Goal: Transaction & Acquisition: Purchase product/service

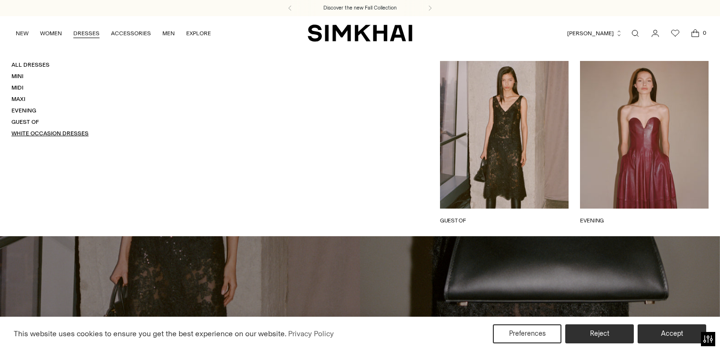
click at [30, 131] on link "White Occasion Dresses" at bounding box center [49, 133] width 77 height 7
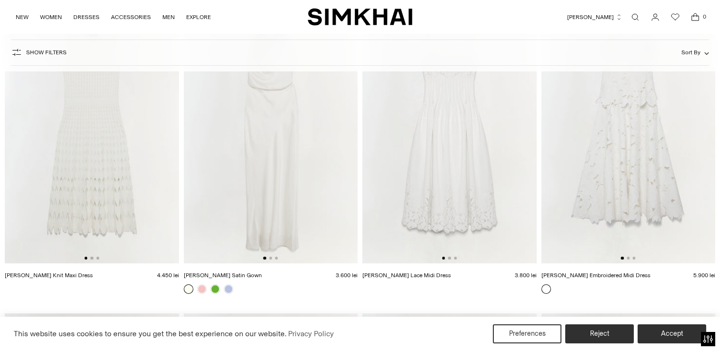
scroll to position [133, 0]
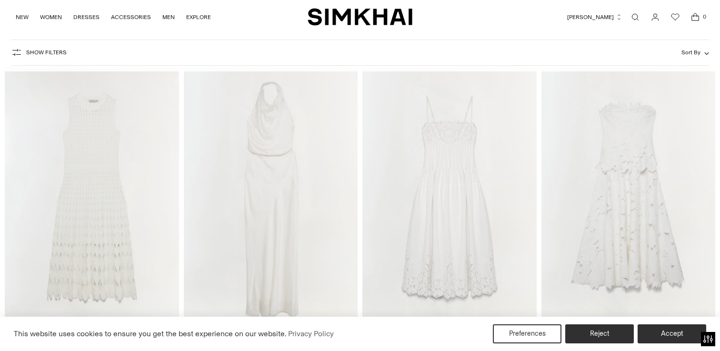
scroll to position [63, 0]
click at [662, 171] on img at bounding box center [629, 200] width 174 height 261
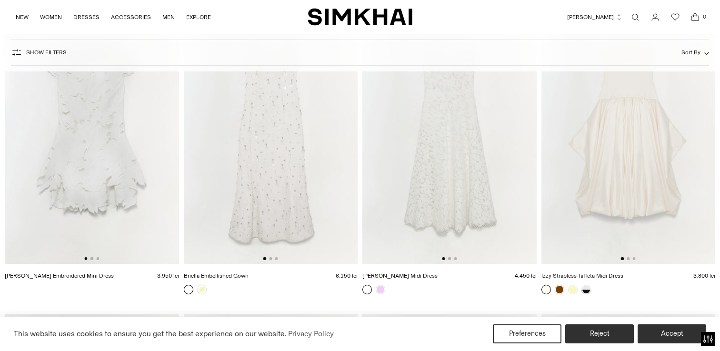
scroll to position [442, 0]
click at [293, 127] on img at bounding box center [271, 132] width 174 height 261
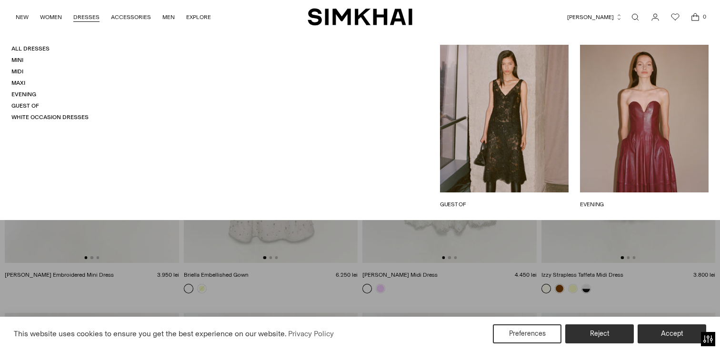
click at [613, 19] on button "RON Lei" at bounding box center [594, 17] width 55 height 21
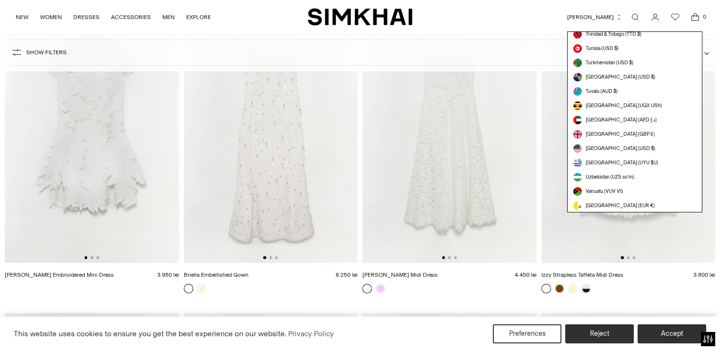
scroll to position [2625, 0]
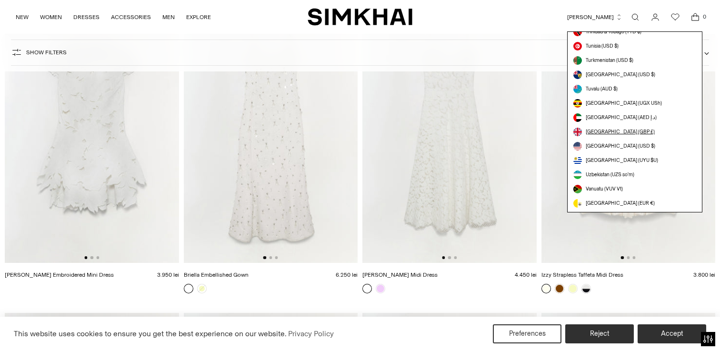
click at [629, 133] on span "[GEOGRAPHIC_DATA] (GBP £)" at bounding box center [620, 132] width 69 height 8
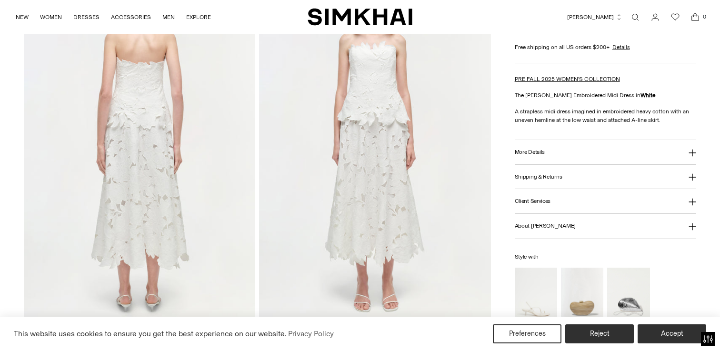
scroll to position [803, 0]
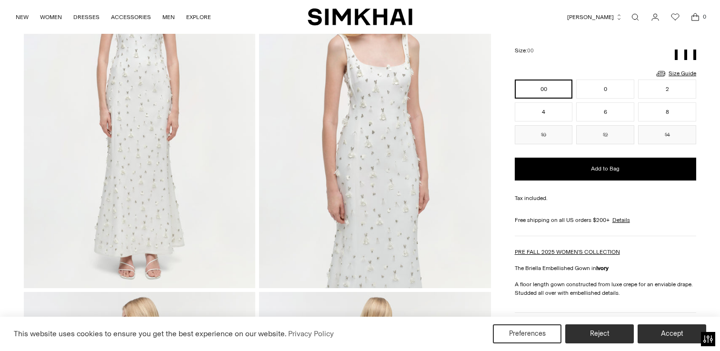
scroll to position [133, 0]
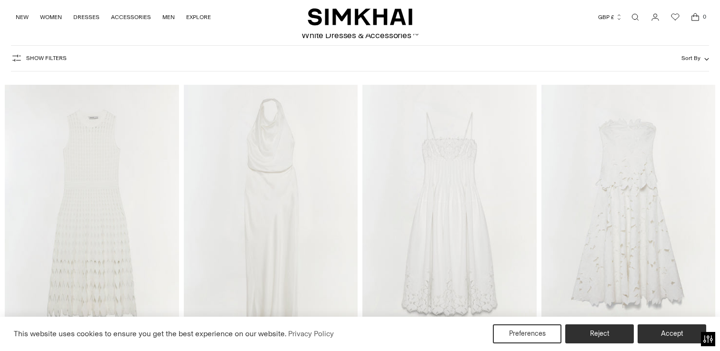
scroll to position [69, 0]
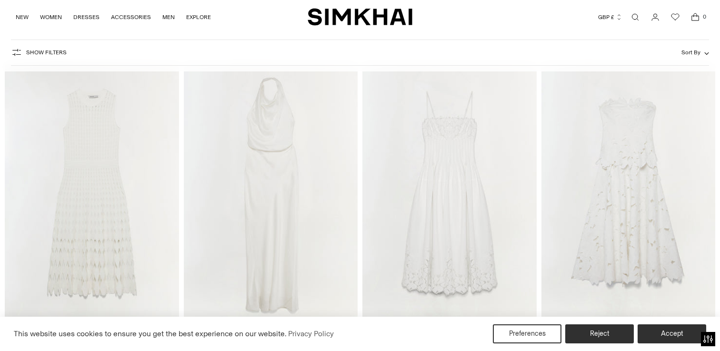
click at [495, 209] on img at bounding box center [449, 194] width 174 height 261
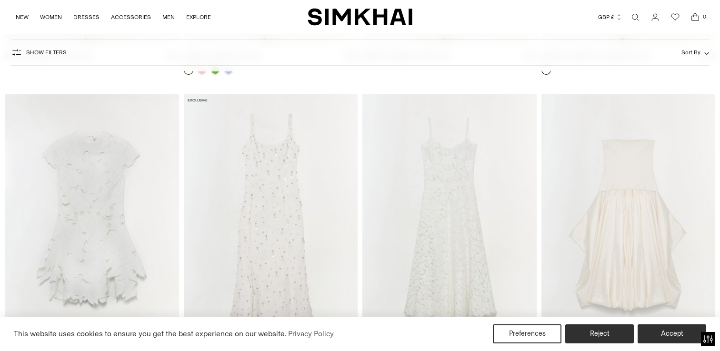
scroll to position [359, 0]
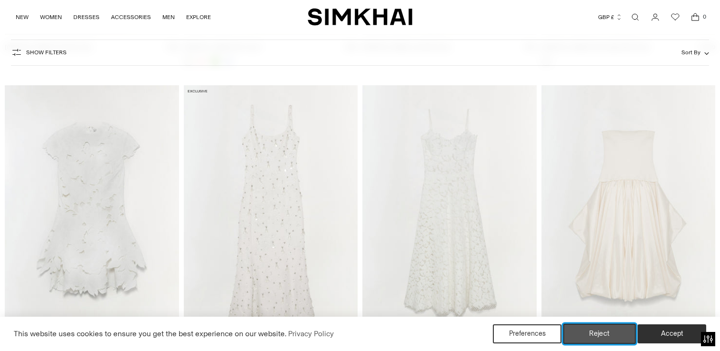
click at [591, 343] on button "Reject" at bounding box center [599, 334] width 73 height 20
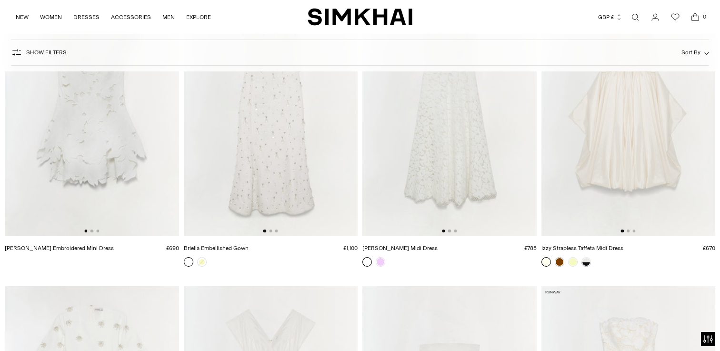
scroll to position [493, 0]
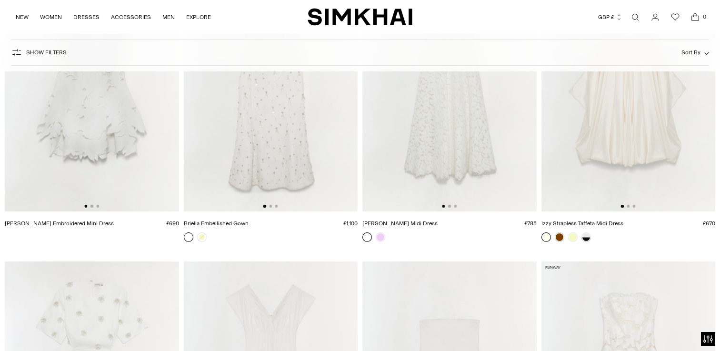
click at [630, 206] on div at bounding box center [628, 206] width 15 height 3
click at [627, 206] on button "Go to slide 2" at bounding box center [628, 206] width 3 height 3
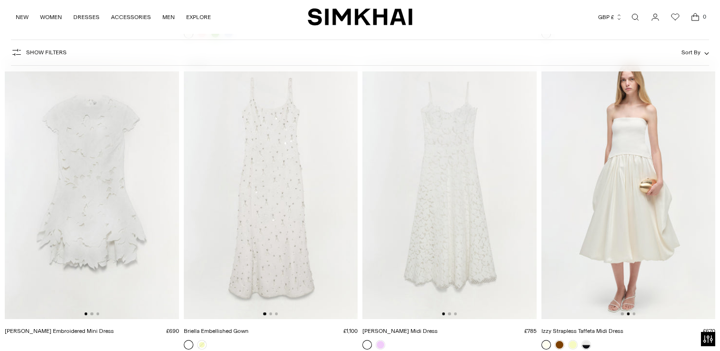
scroll to position [378, 0]
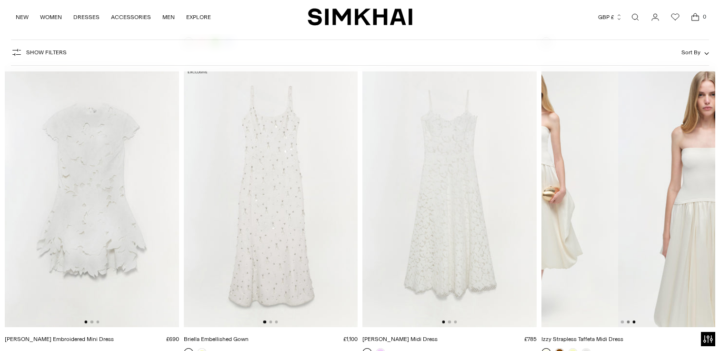
drag, startPoint x: 674, startPoint y: 169, endPoint x: 570, endPoint y: 167, distance: 104.3
click at [570, 167] on img at bounding box center [531, 196] width 174 height 261
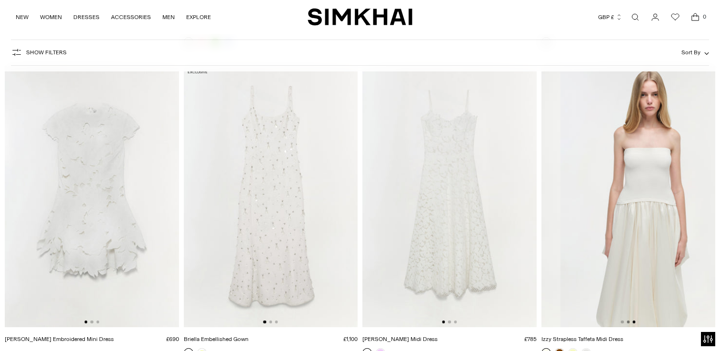
scroll to position [0, 348]
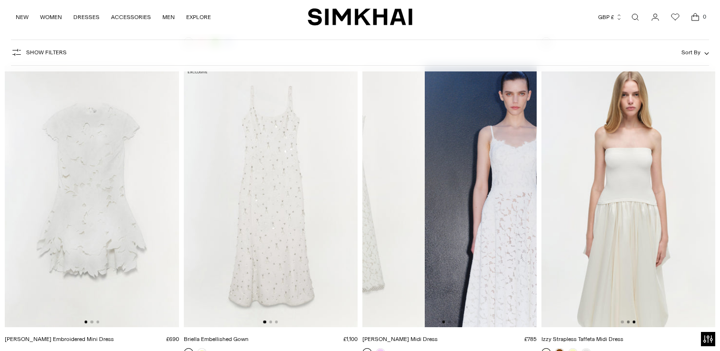
drag, startPoint x: 408, startPoint y: 220, endPoint x: 353, endPoint y: 220, distance: 55.2
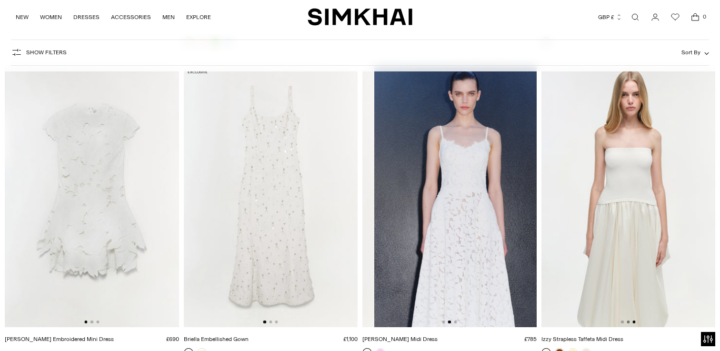
scroll to position [0, 174]
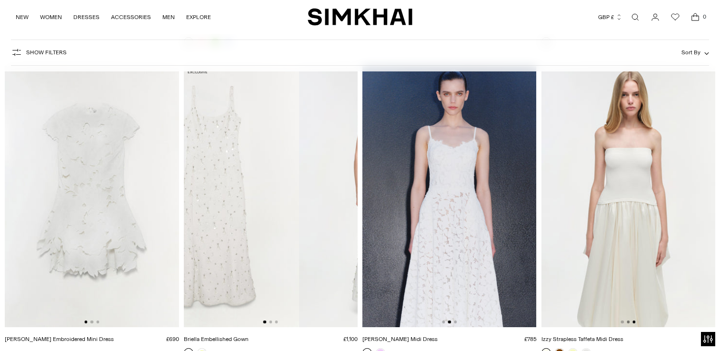
drag, startPoint x: 297, startPoint y: 206, endPoint x: 218, endPoint y: 205, distance: 79.1
click at [218, 205] on img at bounding box center [212, 196] width 174 height 261
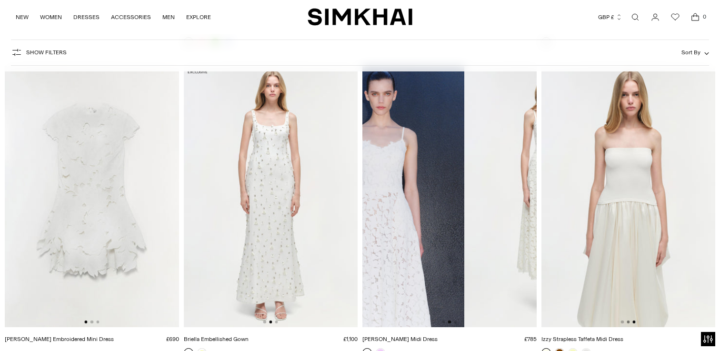
drag, startPoint x: 434, startPoint y: 205, endPoint x: 332, endPoint y: 206, distance: 101.9
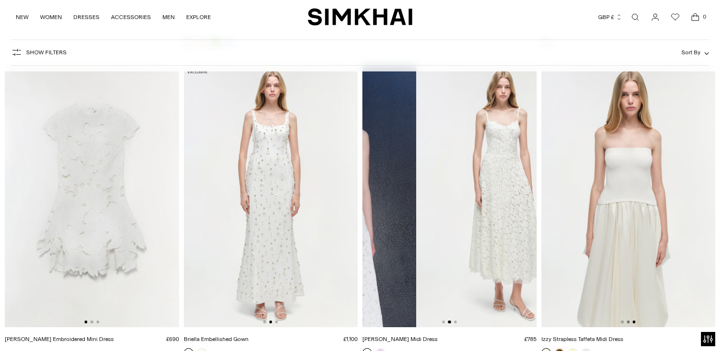
scroll to position [0, 348]
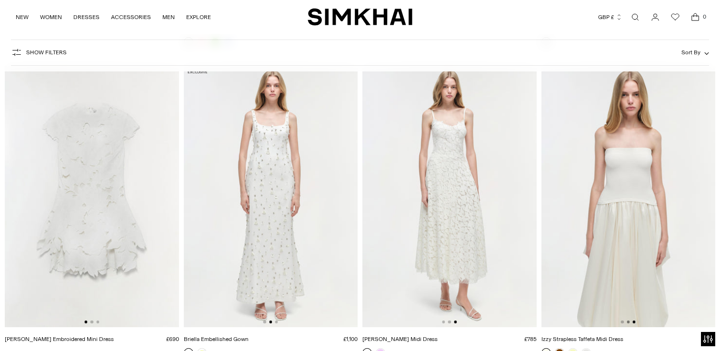
drag, startPoint x: 501, startPoint y: 209, endPoint x: 378, endPoint y: 208, distance: 122.9
click at [378, 208] on img at bounding box center [449, 196] width 174 height 261
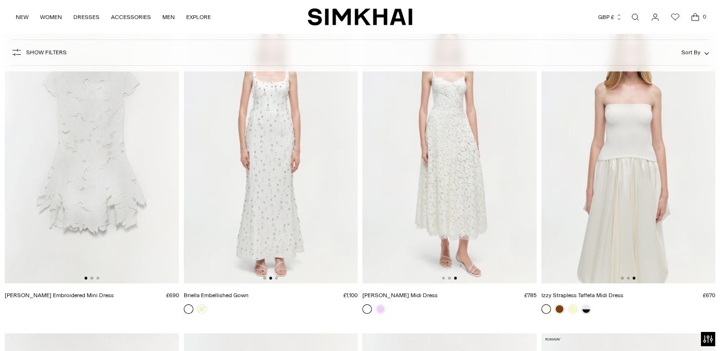
scroll to position [364, 0]
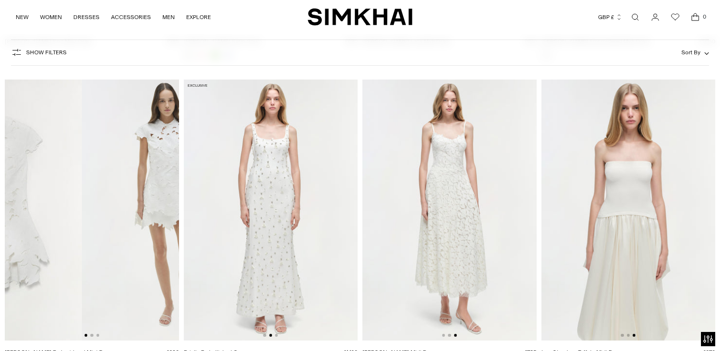
drag, startPoint x: 131, startPoint y: 193, endPoint x: 38, endPoint y: 192, distance: 92.9
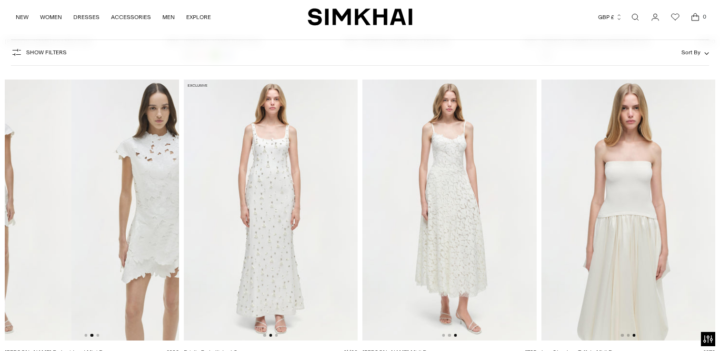
drag, startPoint x: 148, startPoint y: 234, endPoint x: 5, endPoint y: 231, distance: 142.9
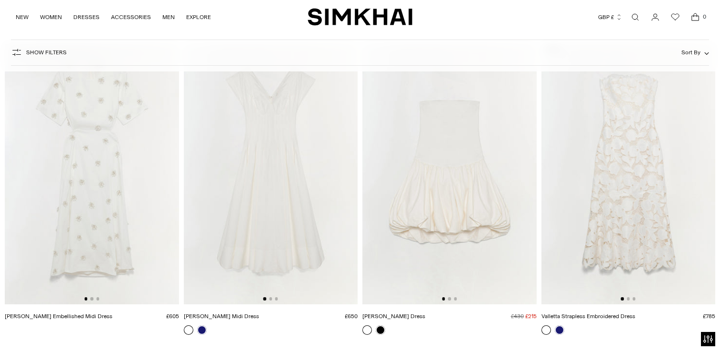
scroll to position [693, 0]
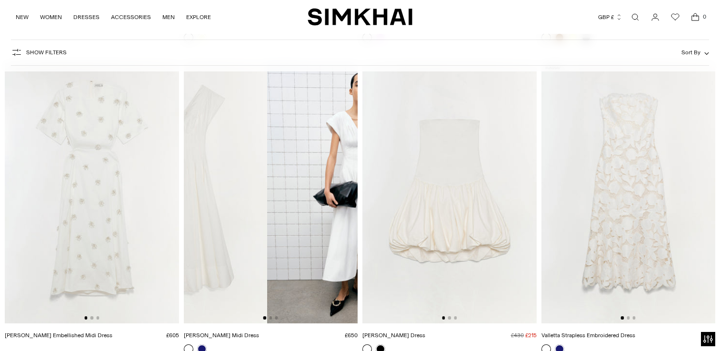
drag, startPoint x: 339, startPoint y: 222, endPoint x: 244, endPoint y: 222, distance: 95.3
click at [244, 222] on img at bounding box center [180, 192] width 174 height 261
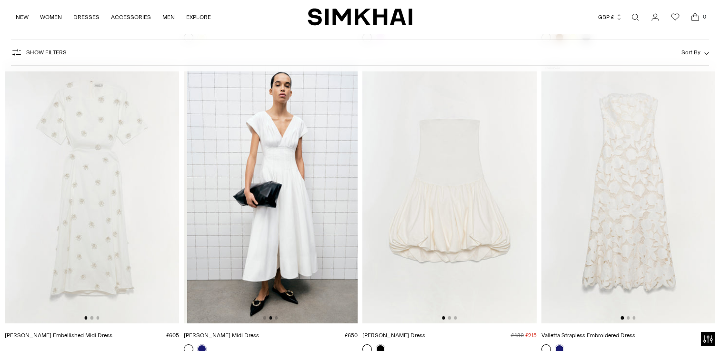
scroll to position [0, 174]
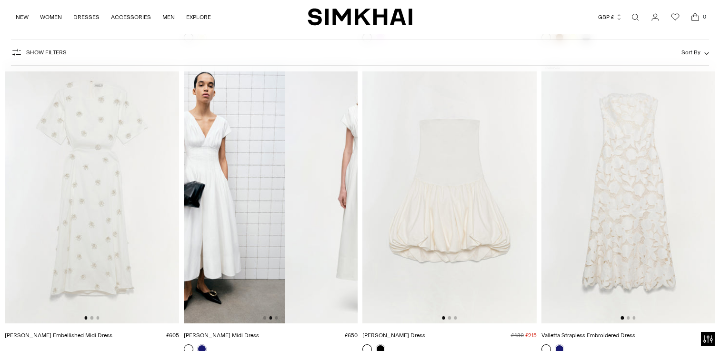
drag, startPoint x: 332, startPoint y: 220, endPoint x: 224, endPoint y: 217, distance: 108.6
click at [226, 218] on img at bounding box center [197, 192] width 174 height 261
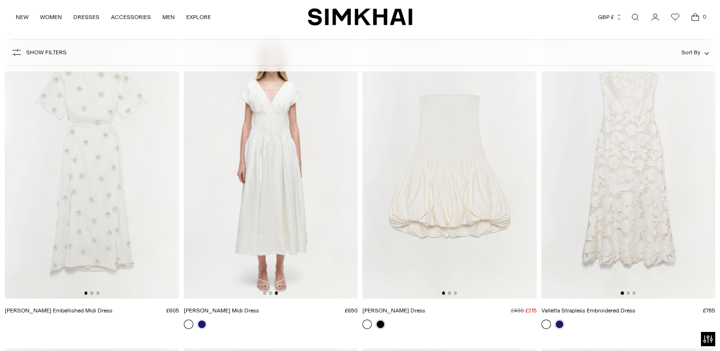
scroll to position [745, 0]
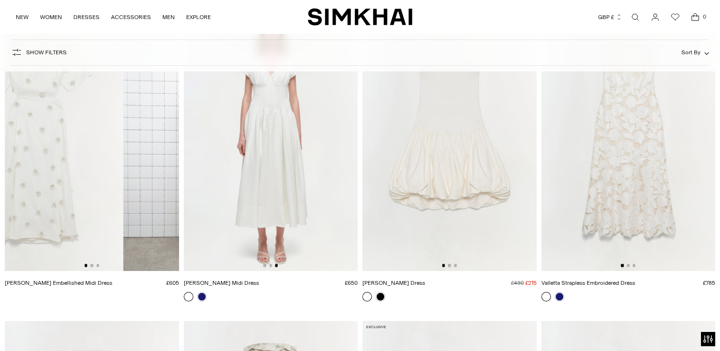
drag, startPoint x: 150, startPoint y: 168, endPoint x: 90, endPoint y: 171, distance: 59.6
click at [90, 171] on img at bounding box center [36, 140] width 174 height 261
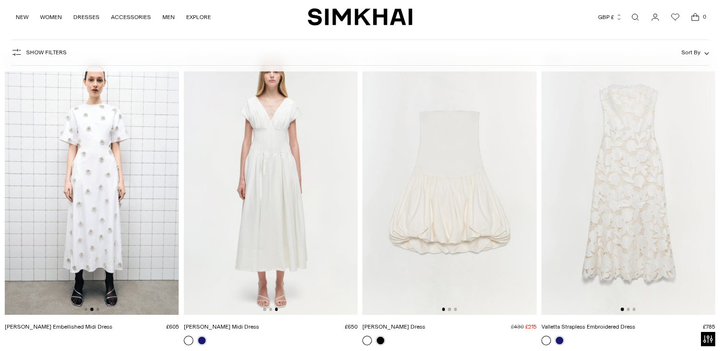
scroll to position [704, 0]
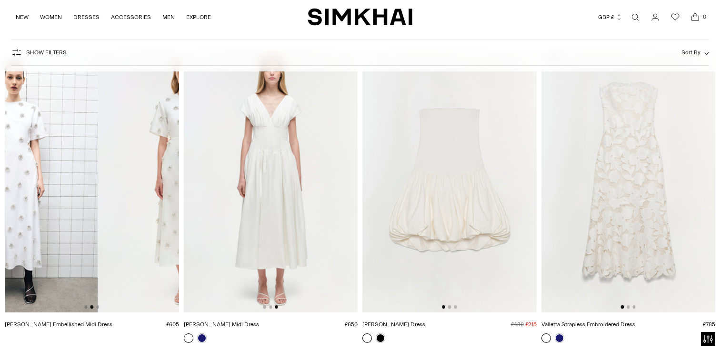
drag, startPoint x: 172, startPoint y: 179, endPoint x: 80, endPoint y: 173, distance: 92.1
click at [80, 173] on img at bounding box center [10, 181] width 174 height 261
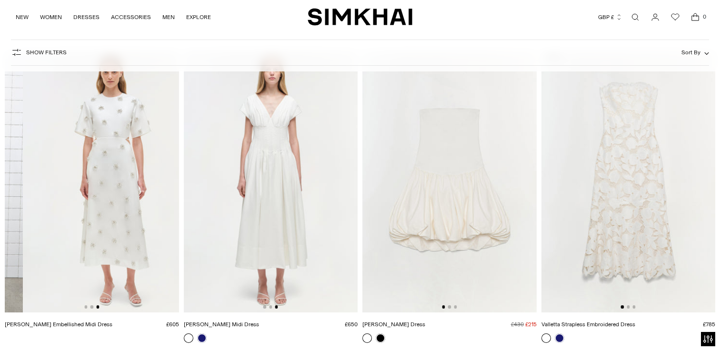
scroll to position [0, 348]
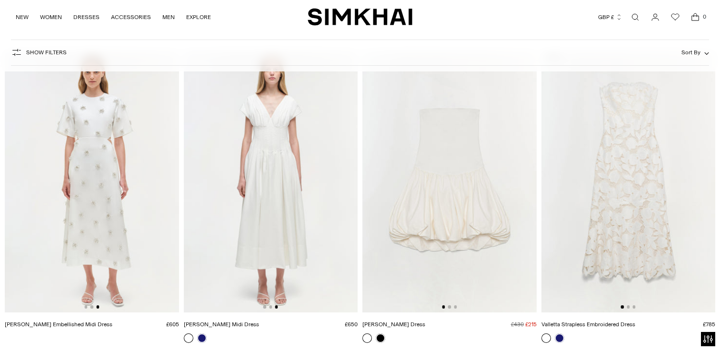
drag, startPoint x: 143, startPoint y: 197, endPoint x: 53, endPoint y: 193, distance: 90.1
click at [53, 193] on img at bounding box center [92, 181] width 174 height 261
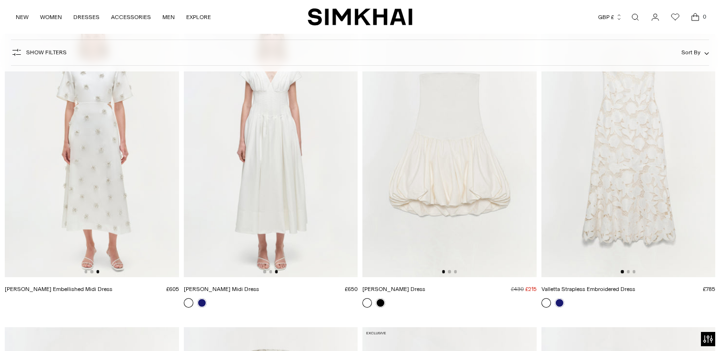
scroll to position [743, 0]
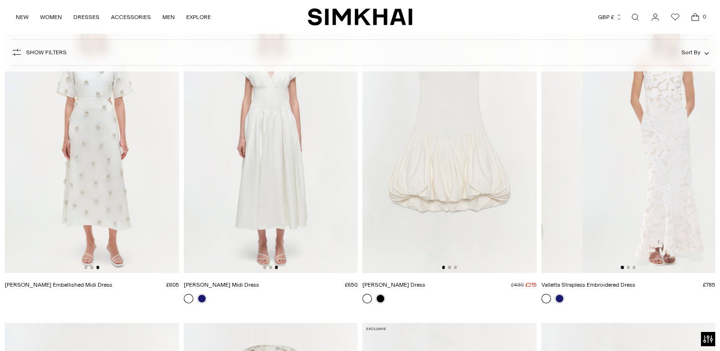
drag, startPoint x: 696, startPoint y: 152, endPoint x: 549, endPoint y: 150, distance: 147.2
click at [549, 150] on img at bounding box center [496, 141] width 174 height 261
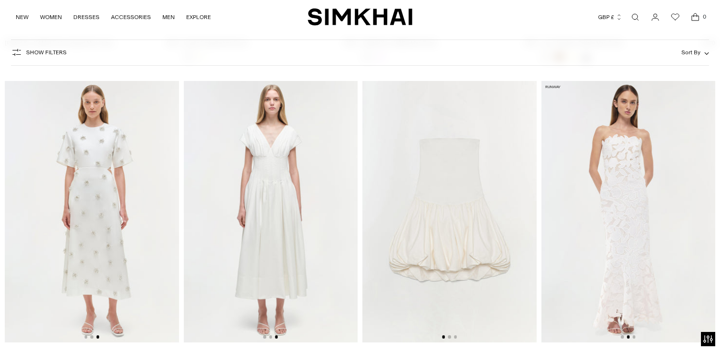
scroll to position [660, 0]
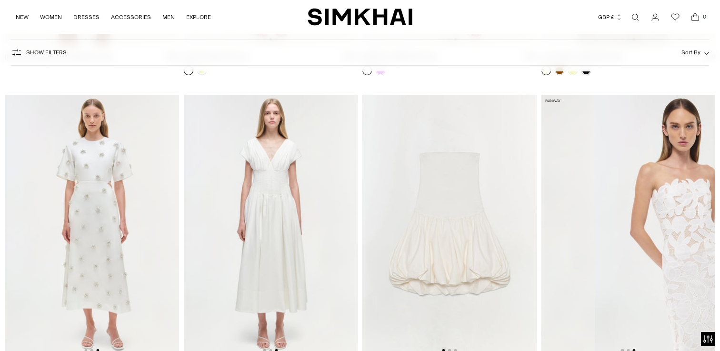
drag, startPoint x: 682, startPoint y: 197, endPoint x: 557, endPoint y: 195, distance: 124.3
click at [557, 195] on img at bounding box center [508, 225] width 174 height 261
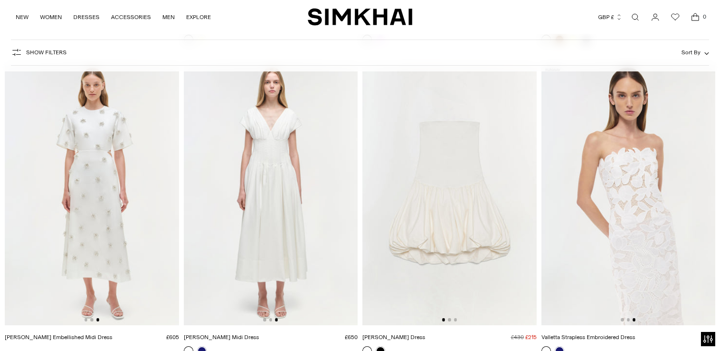
scroll to position [725, 0]
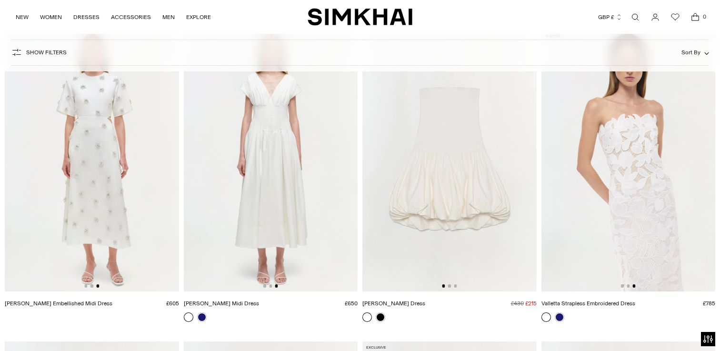
drag, startPoint x: 672, startPoint y: 236, endPoint x: 532, endPoint y: 232, distance: 139.6
drag, startPoint x: 653, startPoint y: 172, endPoint x: 516, endPoint y: 167, distance: 137.7
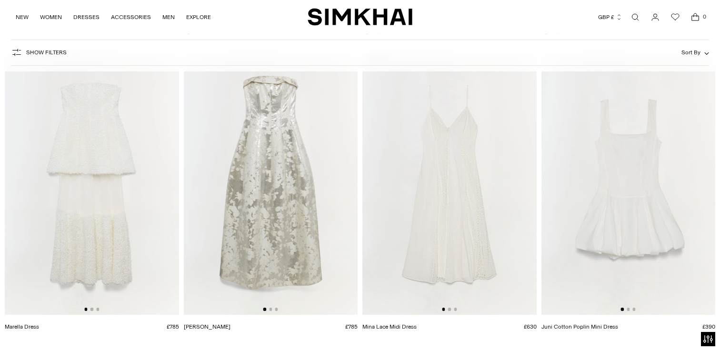
scroll to position [1003, 0]
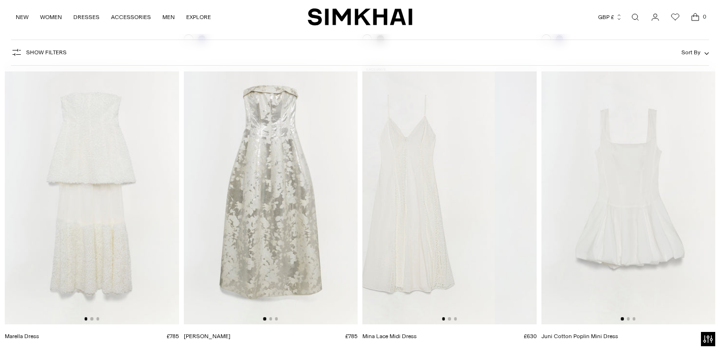
drag, startPoint x: 506, startPoint y: 173, endPoint x: 439, endPoint y: 173, distance: 66.7
click at [439, 173] on img at bounding box center [408, 193] width 174 height 261
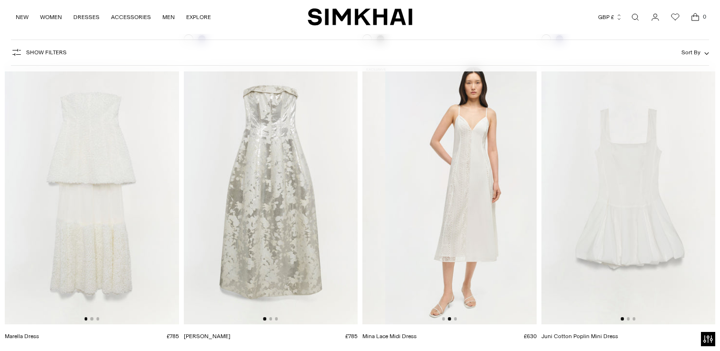
scroll to position [0, 174]
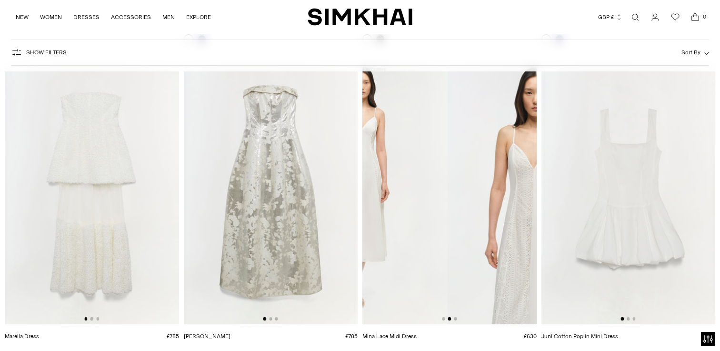
drag, startPoint x: 502, startPoint y: 195, endPoint x: 383, endPoint y: 191, distance: 119.2
click at [387, 192] on img at bounding box center [361, 193] width 174 height 261
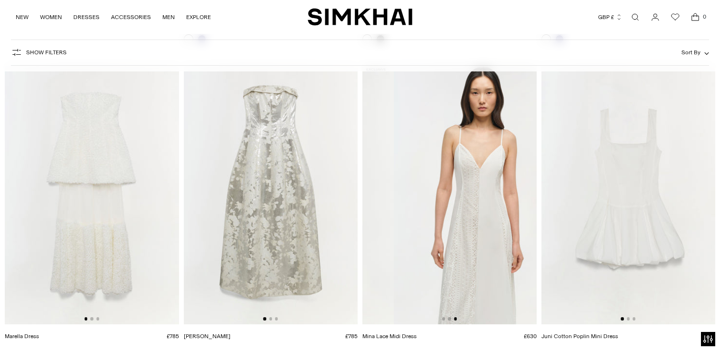
scroll to position [0, 348]
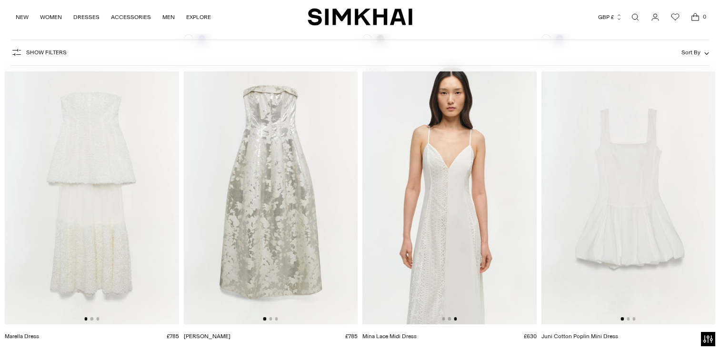
drag, startPoint x: 518, startPoint y: 236, endPoint x: 399, endPoint y: 236, distance: 119.5
click at [399, 236] on img at bounding box center [449, 193] width 174 height 261
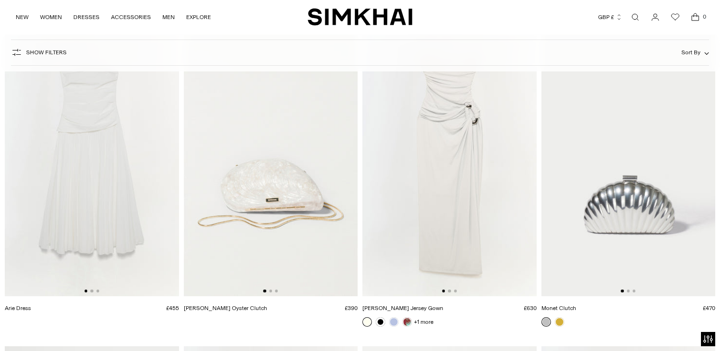
scroll to position [1316, 0]
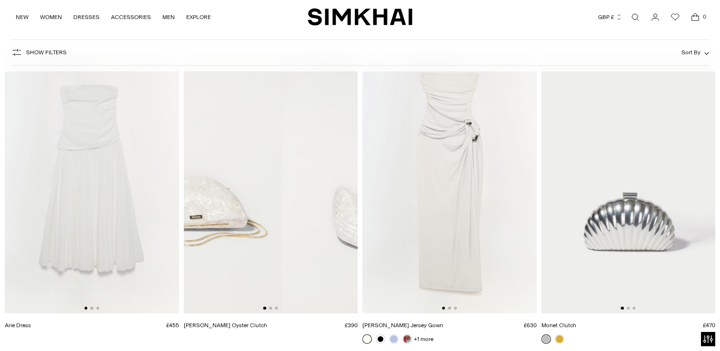
drag, startPoint x: 322, startPoint y: 206, endPoint x: 199, endPoint y: 200, distance: 123.5
click at [199, 200] on img at bounding box center [195, 182] width 174 height 261
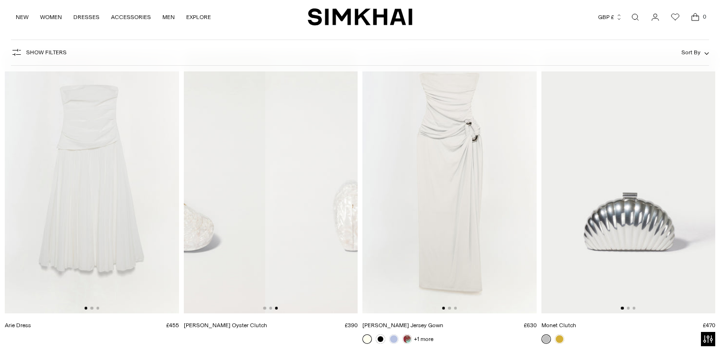
drag, startPoint x: 324, startPoint y: 228, endPoint x: 195, endPoint y: 226, distance: 129.1
click at [195, 226] on img at bounding box center [178, 182] width 174 height 261
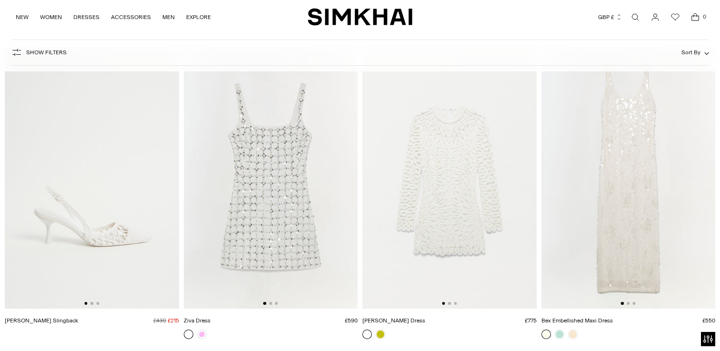
scroll to position [1633, 0]
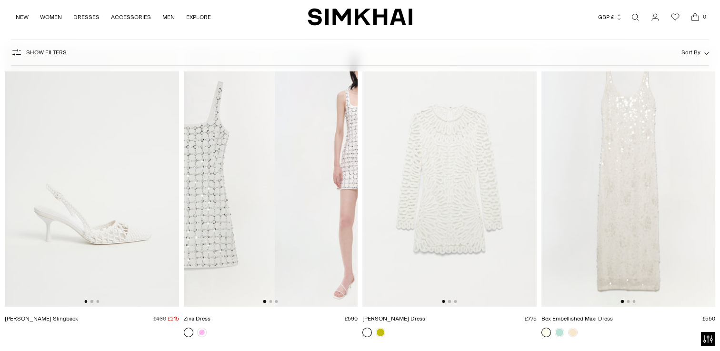
drag, startPoint x: 334, startPoint y: 199, endPoint x: 229, endPoint y: 196, distance: 104.8
click at [229, 196] on img at bounding box center [188, 176] width 174 height 261
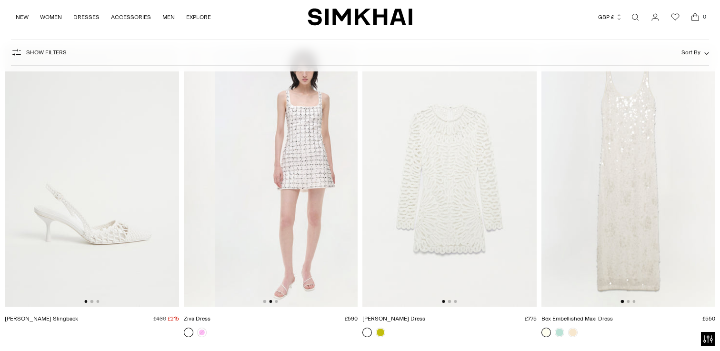
scroll to position [0, 174]
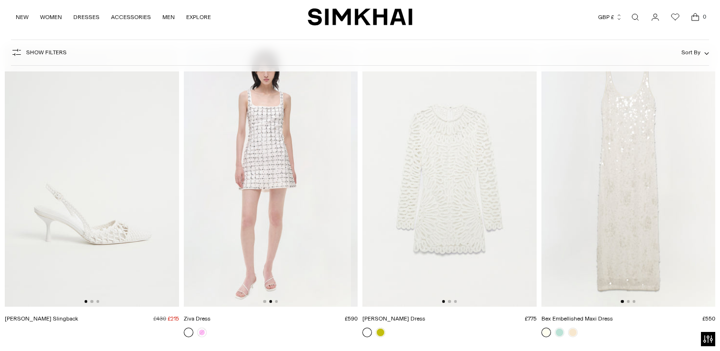
drag, startPoint x: 358, startPoint y: 217, endPoint x: 240, endPoint y: 199, distance: 119.5
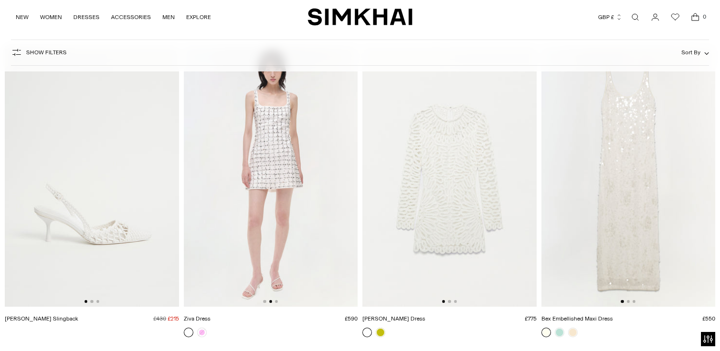
scroll to position [0, 0]
drag, startPoint x: 362, startPoint y: 230, endPoint x: 315, endPoint y: 222, distance: 48.2
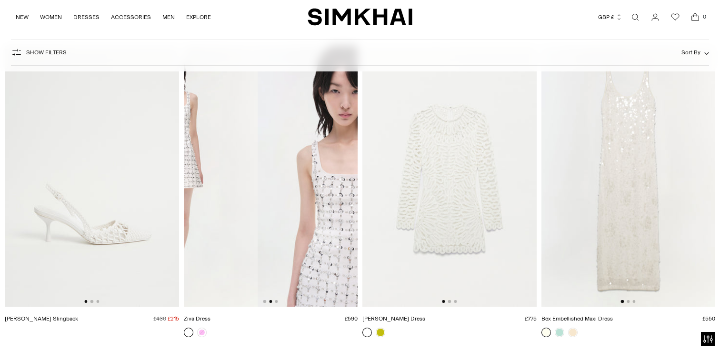
drag, startPoint x: 331, startPoint y: 222, endPoint x: 219, endPoint y: 221, distance: 112.4
click at [219, 221] on img at bounding box center [170, 176] width 174 height 261
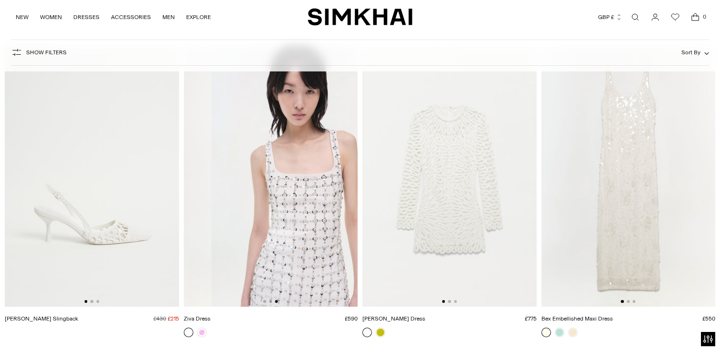
scroll to position [0, 348]
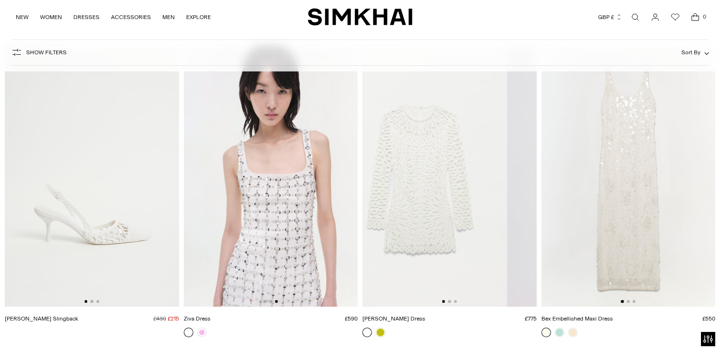
drag, startPoint x: 449, startPoint y: 223, endPoint x: 345, endPoint y: 223, distance: 104.3
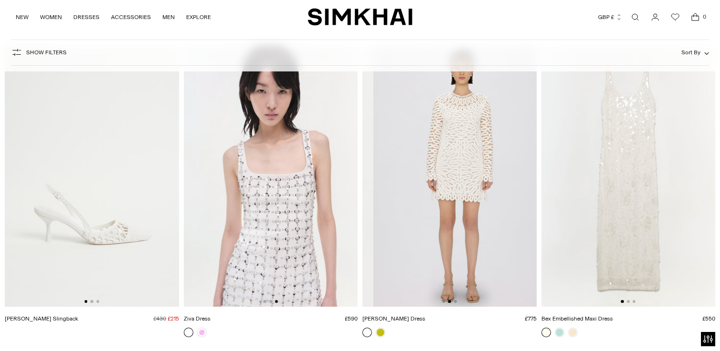
scroll to position [0, 174]
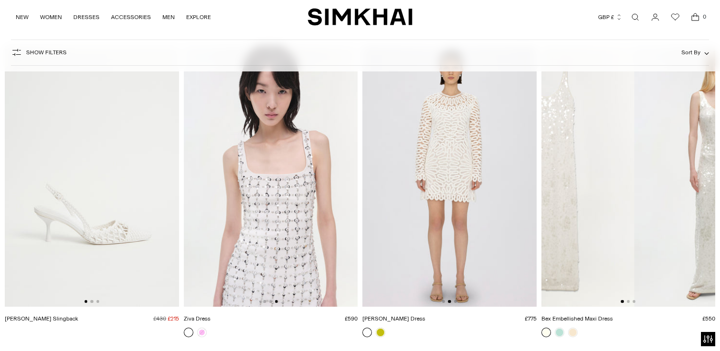
drag, startPoint x: 627, startPoint y: 177, endPoint x: 484, endPoint y: 178, distance: 143.4
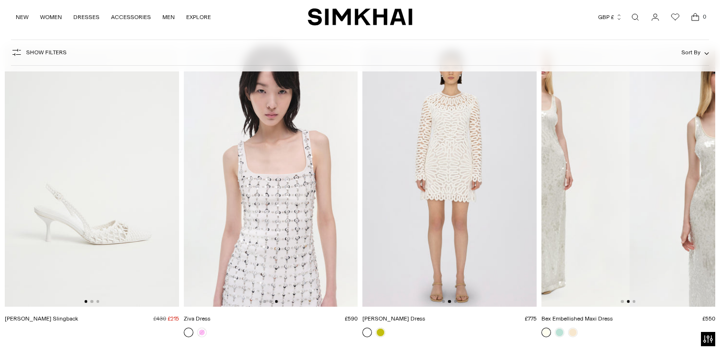
drag, startPoint x: 681, startPoint y: 181, endPoint x: 553, endPoint y: 181, distance: 127.6
click at [558, 181] on img at bounding box center [542, 176] width 174 height 261
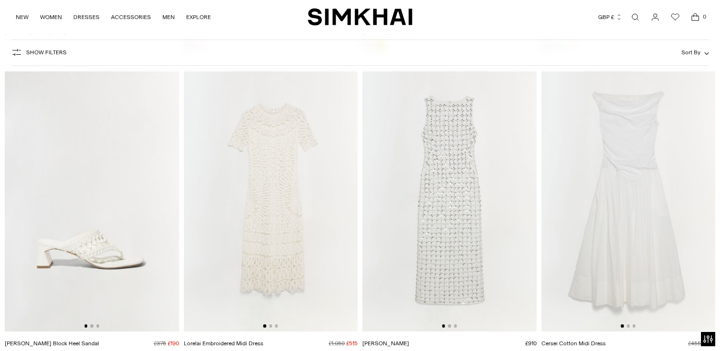
scroll to position [1926, 0]
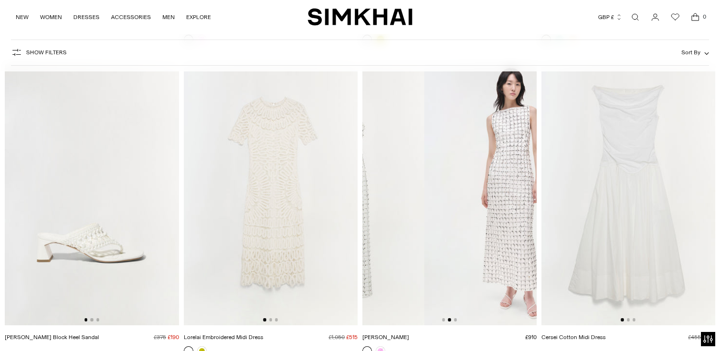
drag, startPoint x: 502, startPoint y: 192, endPoint x: 382, endPoint y: 192, distance: 120.0
click at [384, 192] on img at bounding box center [337, 194] width 174 height 261
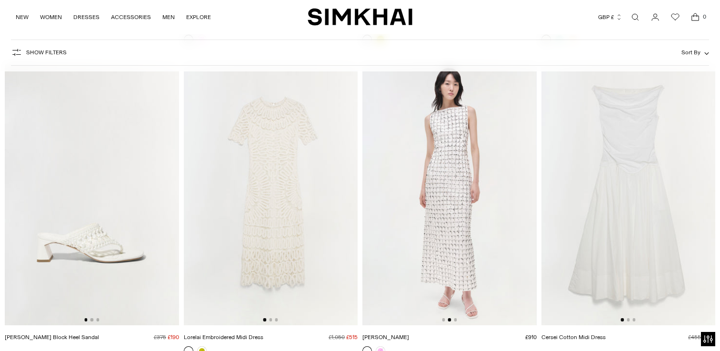
drag, startPoint x: 489, startPoint y: 206, endPoint x: 398, endPoint y: 204, distance: 90.5
click at [410, 206] on img at bounding box center [449, 194] width 174 height 261
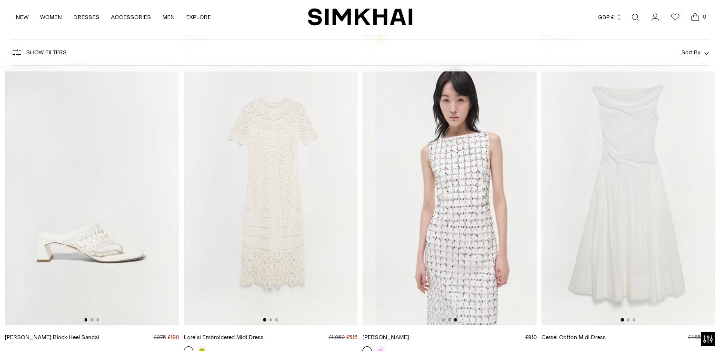
scroll to position [0, 348]
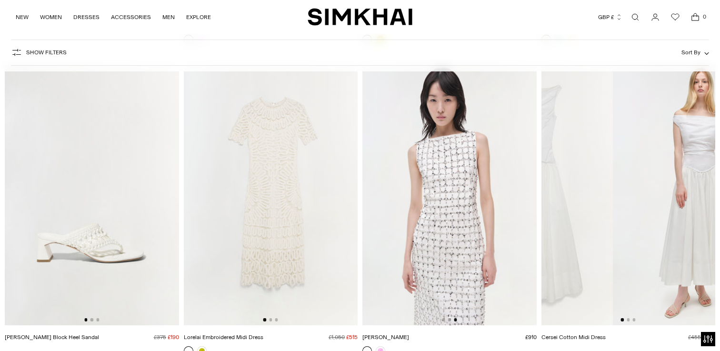
drag, startPoint x: 667, startPoint y: 177, endPoint x: 498, endPoint y: 177, distance: 168.6
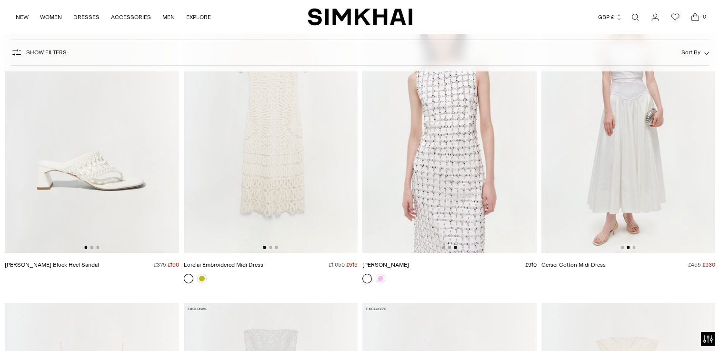
scroll to position [2005, 0]
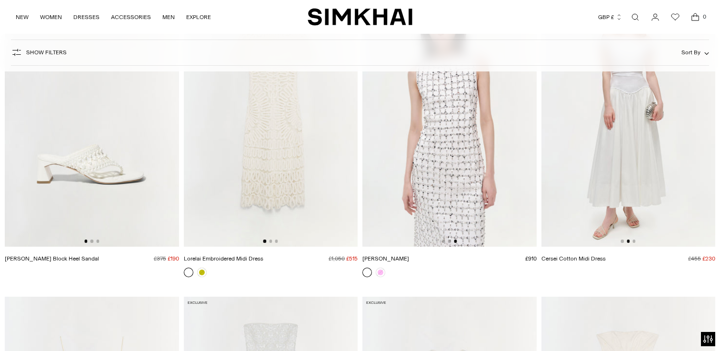
click at [344, 185] on img at bounding box center [271, 115] width 174 height 261
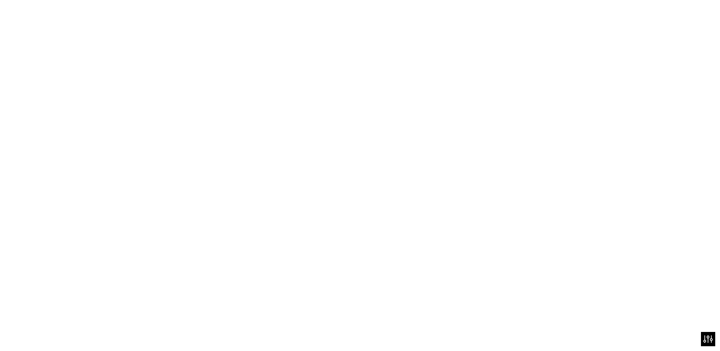
drag, startPoint x: 344, startPoint y: 185, endPoint x: 305, endPoint y: 180, distance: 39.0
click at [305, 180] on img at bounding box center [246, 115] width 174 height 261
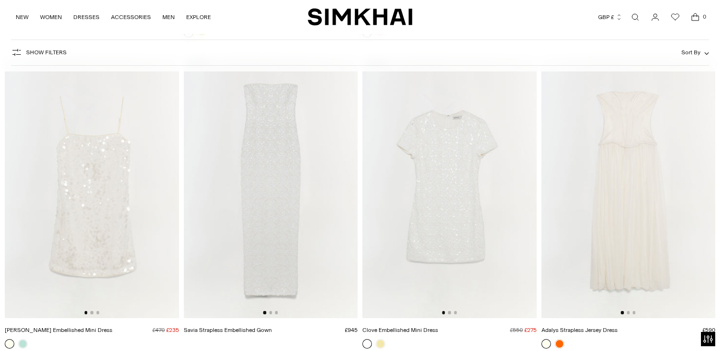
scroll to position [2268, 0]
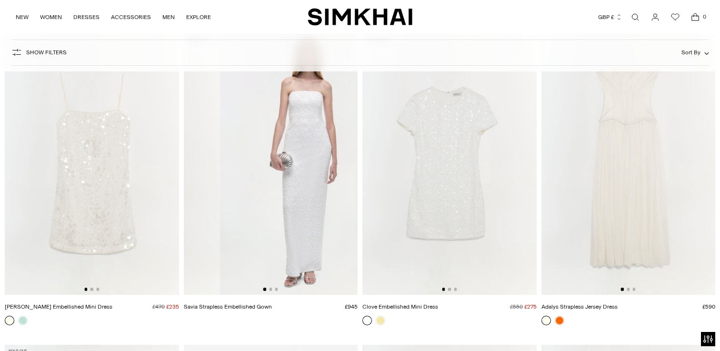
drag, startPoint x: 345, startPoint y: 248, endPoint x: 201, endPoint y: 238, distance: 145.1
click at [201, 238] on img at bounding box center [133, 164] width 174 height 261
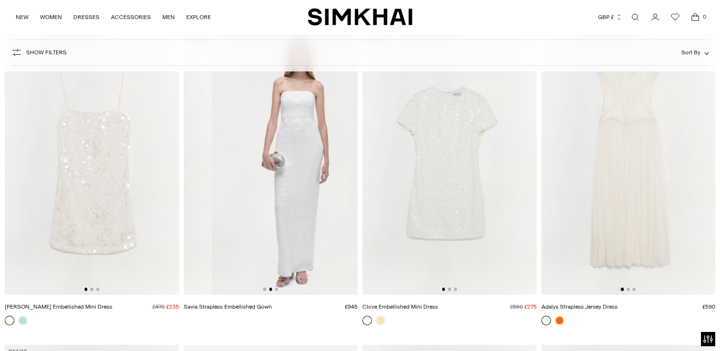
scroll to position [0, 174]
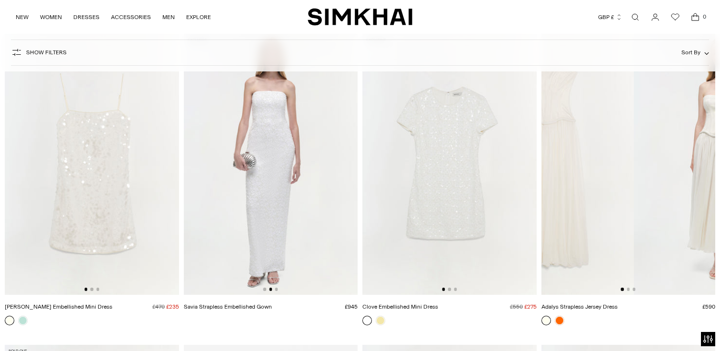
drag, startPoint x: 657, startPoint y: 178, endPoint x: 527, endPoint y: 179, distance: 130.5
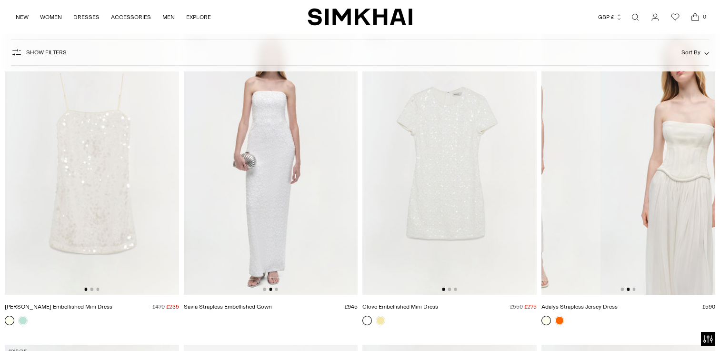
drag, startPoint x: 682, startPoint y: 208, endPoint x: 536, endPoint y: 207, distance: 145.3
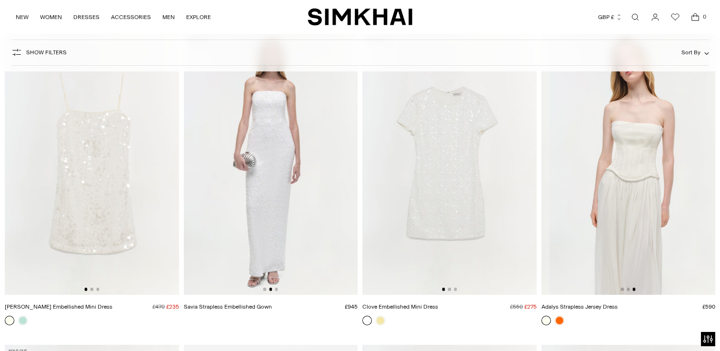
scroll to position [0, 348]
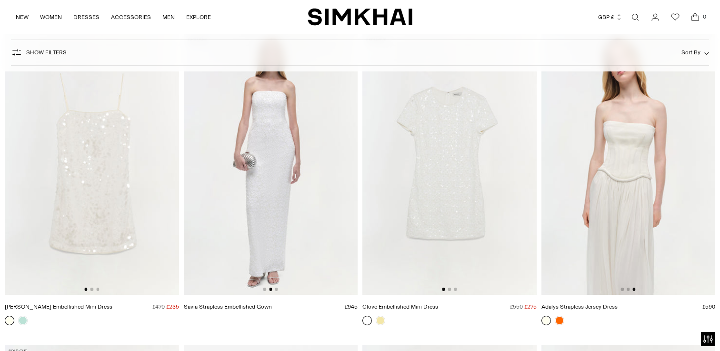
drag, startPoint x: 649, startPoint y: 195, endPoint x: 517, endPoint y: 194, distance: 131.9
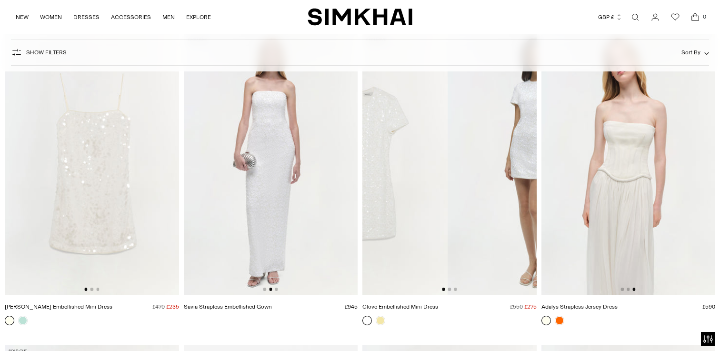
drag, startPoint x: 513, startPoint y: 191, endPoint x: 416, endPoint y: 191, distance: 97.6
click at [416, 191] on img at bounding box center [360, 164] width 174 height 261
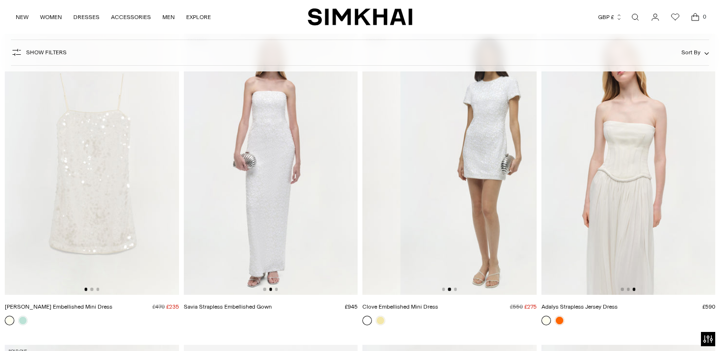
scroll to position [0, 174]
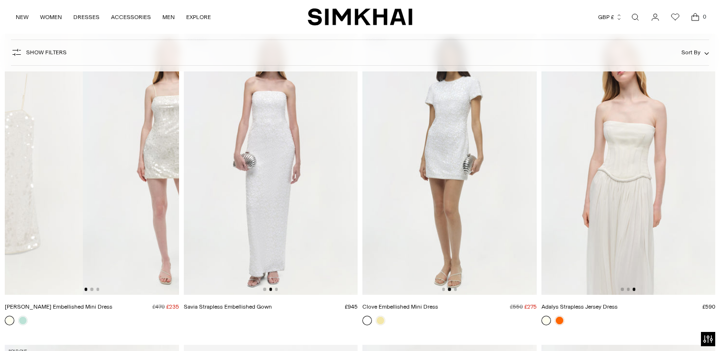
drag, startPoint x: 144, startPoint y: 181, endPoint x: 41, endPoint y: 181, distance: 102.9
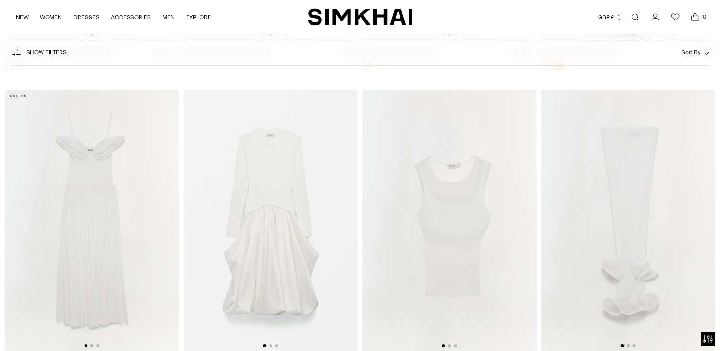
scroll to position [2564, 0]
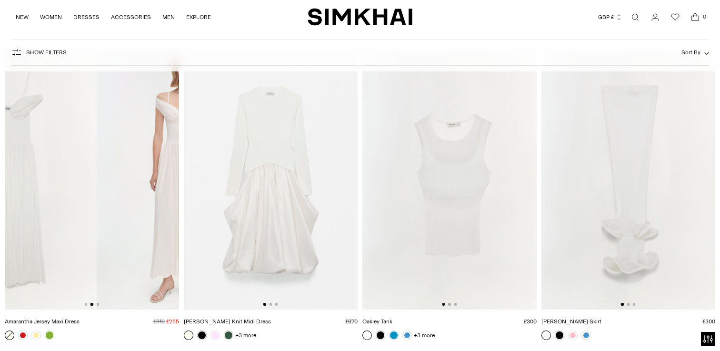
drag, startPoint x: 143, startPoint y: 208, endPoint x: 38, endPoint y: 207, distance: 105.3
click at [38, 207] on img at bounding box center [9, 179] width 174 height 261
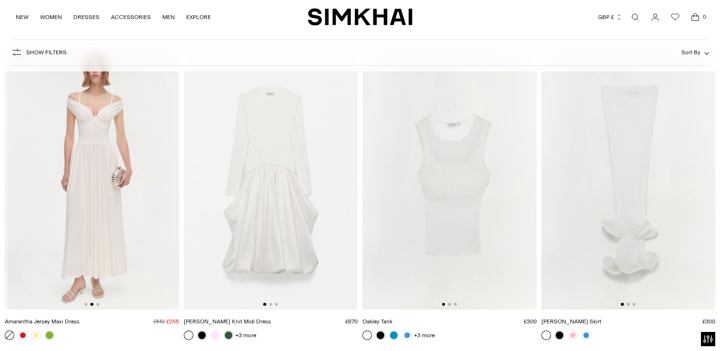
scroll to position [0, 174]
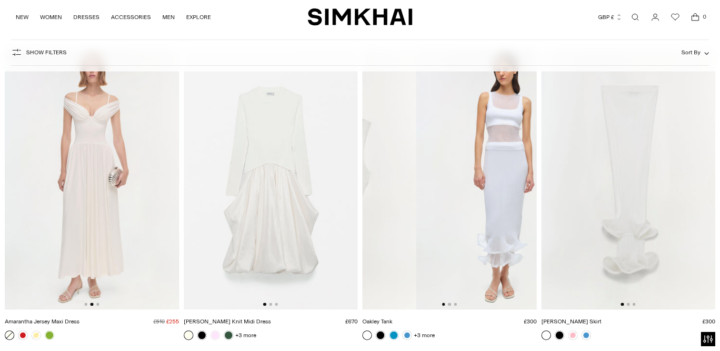
drag, startPoint x: 523, startPoint y: 211, endPoint x: 370, endPoint y: 208, distance: 152.9
click at [372, 210] on img at bounding box center [329, 179] width 174 height 261
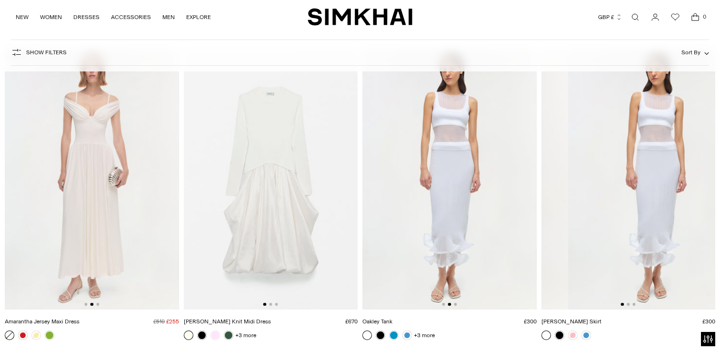
drag, startPoint x: 699, startPoint y: 215, endPoint x: 492, endPoint y: 210, distance: 207.7
click at [494, 210] on div "Zyla Knit Maxi Dress £785 Unit price / per" at bounding box center [360, 350] width 711 height 5579
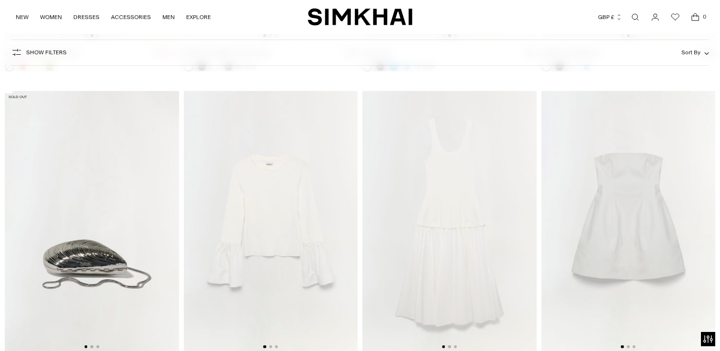
scroll to position [2862, 0]
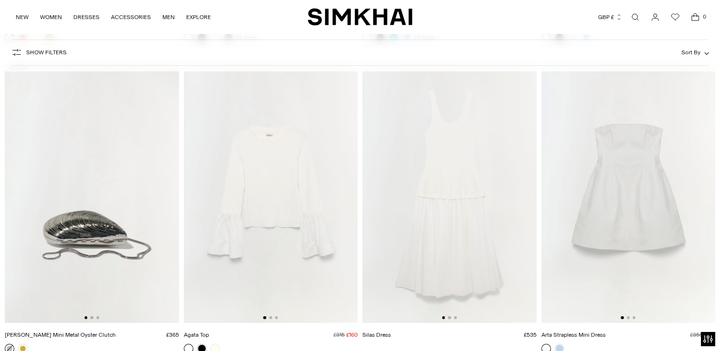
drag, startPoint x: 507, startPoint y: 219, endPoint x: 420, endPoint y: 218, distance: 86.7
click at [422, 219] on img at bounding box center [449, 192] width 174 height 261
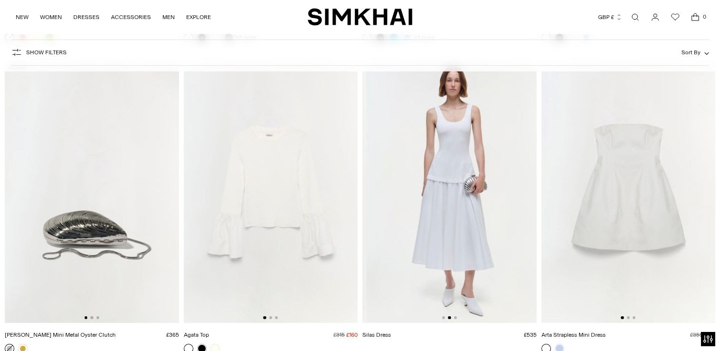
scroll to position [0, 174]
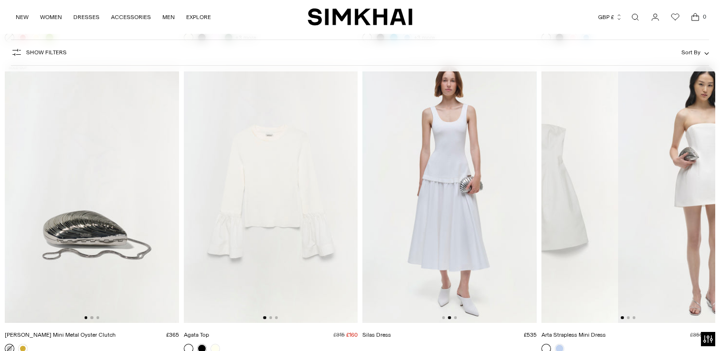
drag, startPoint x: 691, startPoint y: 212, endPoint x: 558, endPoint y: 213, distance: 132.9
click at [563, 214] on img at bounding box center [531, 192] width 174 height 261
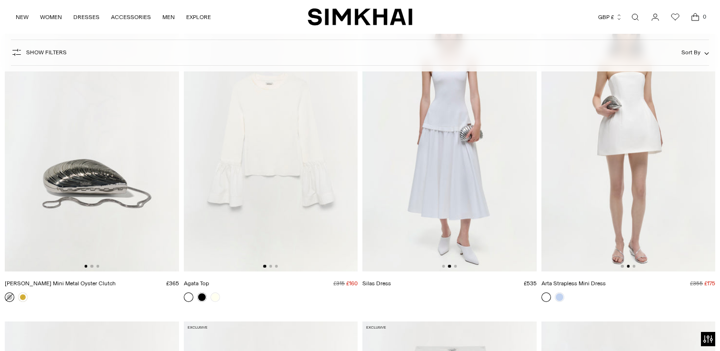
scroll to position [0, 0]
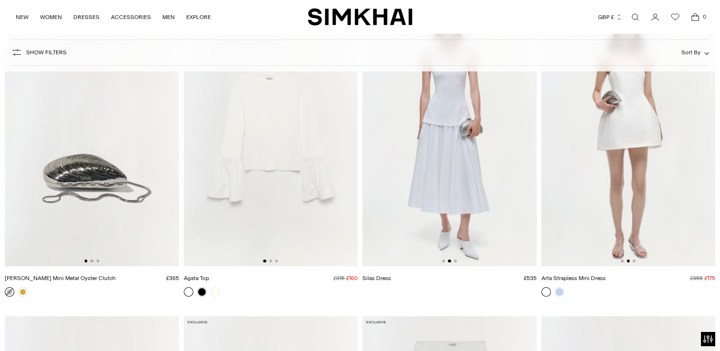
click at [571, 278] on link "Arta Strapless Mini Dress" at bounding box center [574, 278] width 64 height 7
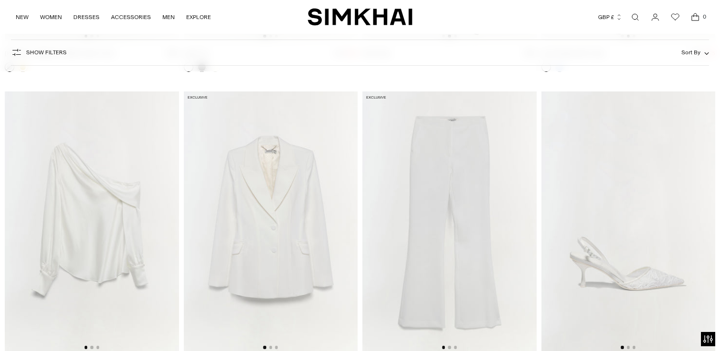
scroll to position [3170, 0]
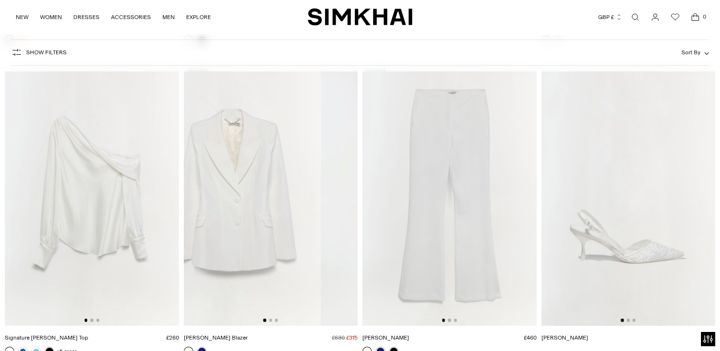
drag, startPoint x: 317, startPoint y: 233, endPoint x: 247, endPoint y: 235, distance: 69.6
click at [247, 235] on img at bounding box center [234, 194] width 174 height 261
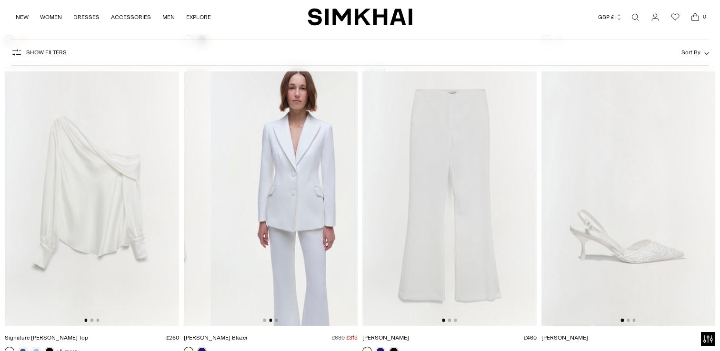
scroll to position [0, 174]
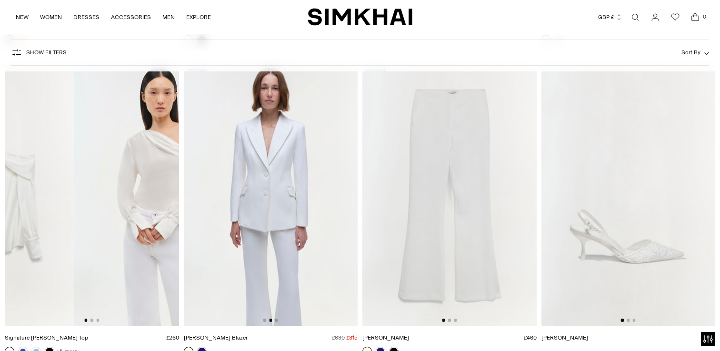
drag, startPoint x: 137, startPoint y: 208, endPoint x: 0, endPoint y: 197, distance: 137.2
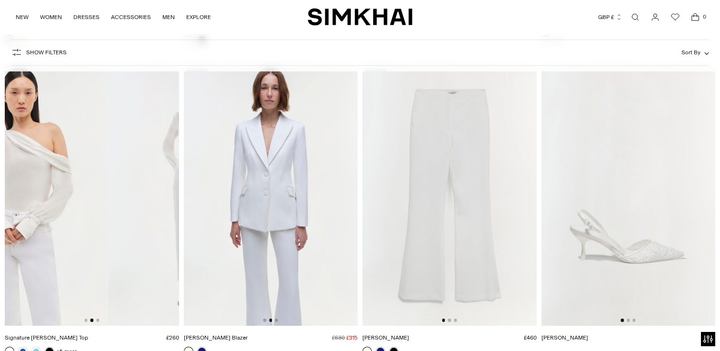
drag, startPoint x: 153, startPoint y: 206, endPoint x: 67, endPoint y: 201, distance: 86.4
click at [67, 201] on img at bounding box center [22, 194] width 174 height 261
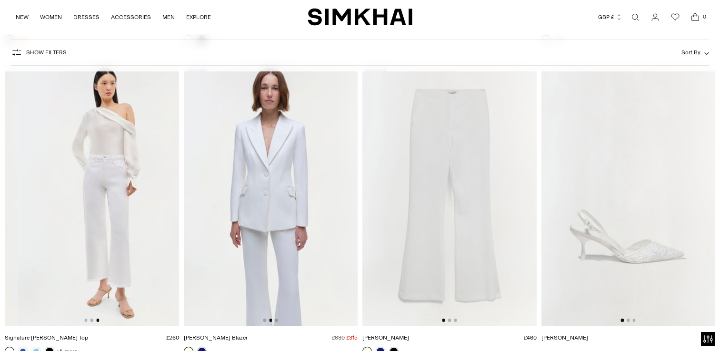
scroll to position [0, 348]
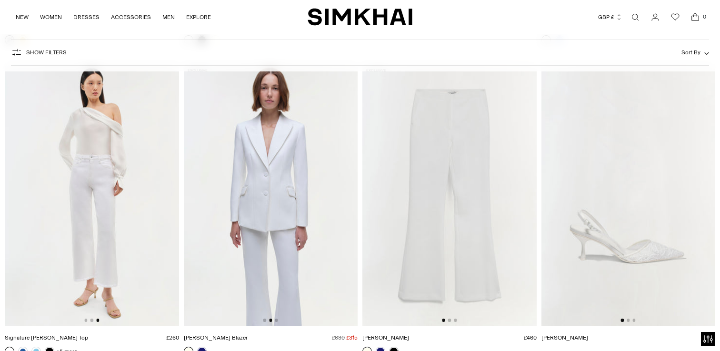
drag, startPoint x: 479, startPoint y: 187, endPoint x: 355, endPoint y: 187, distance: 124.3
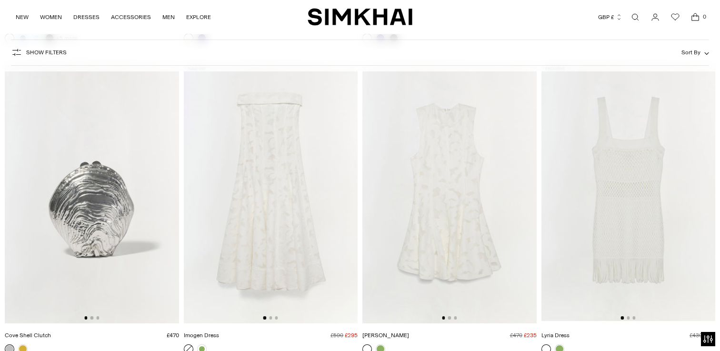
scroll to position [3485, 0]
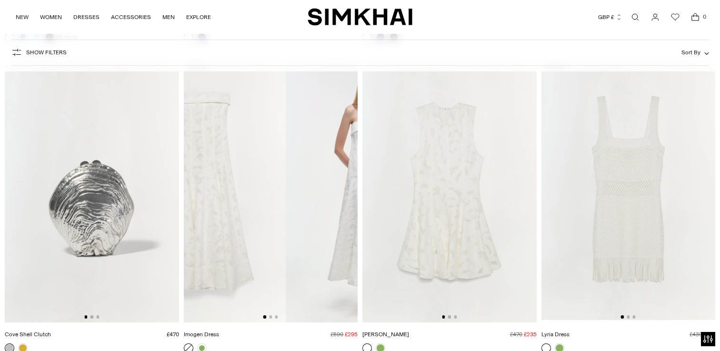
drag, startPoint x: 324, startPoint y: 200, endPoint x: 216, endPoint y: 194, distance: 108.2
click at [216, 194] on img at bounding box center [199, 191] width 174 height 261
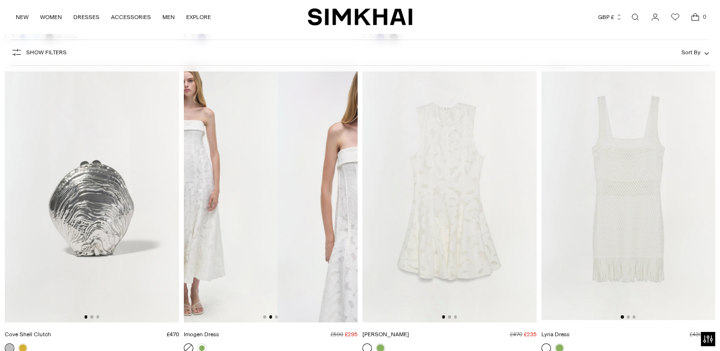
drag, startPoint x: 332, startPoint y: 221, endPoint x: 220, endPoint y: 219, distance: 112.9
click at [220, 219] on img at bounding box center [190, 191] width 174 height 261
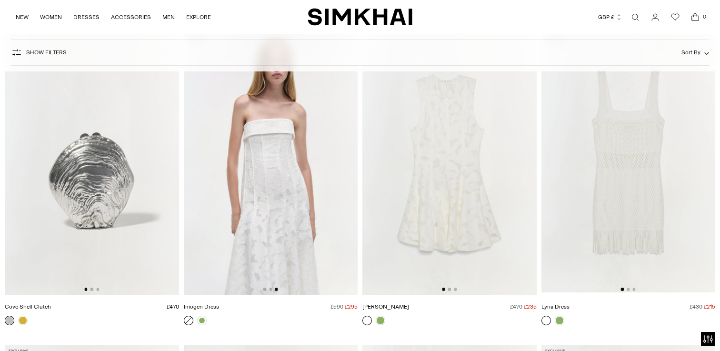
scroll to position [3513, 0]
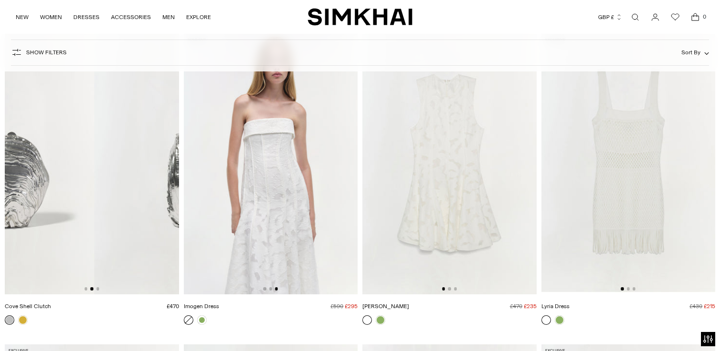
drag, startPoint x: 156, startPoint y: 204, endPoint x: 22, endPoint y: 202, distance: 133.4
click at [22, 202] on img at bounding box center [7, 163] width 174 height 261
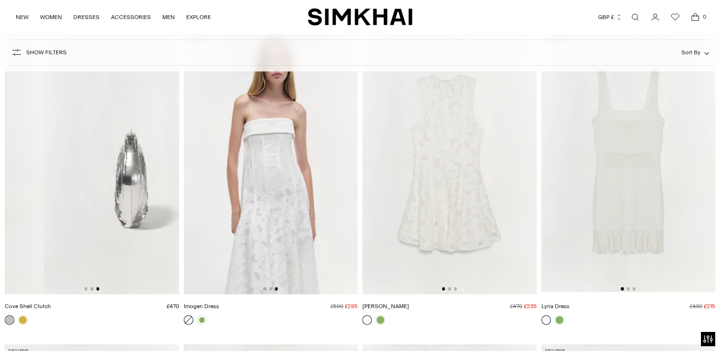
drag, startPoint x: 153, startPoint y: 214, endPoint x: 17, endPoint y: 211, distance: 136.3
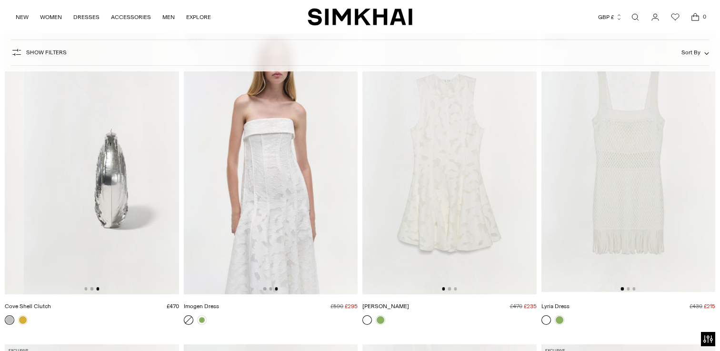
scroll to position [0, 348]
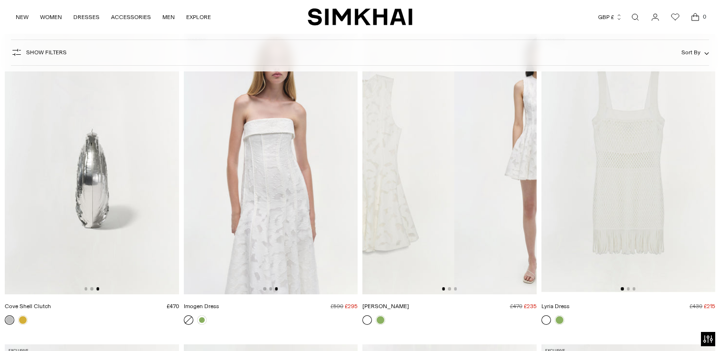
drag, startPoint x: 518, startPoint y: 184, endPoint x: 413, endPoint y: 177, distance: 105.5
click at [416, 180] on img at bounding box center [367, 163] width 174 height 261
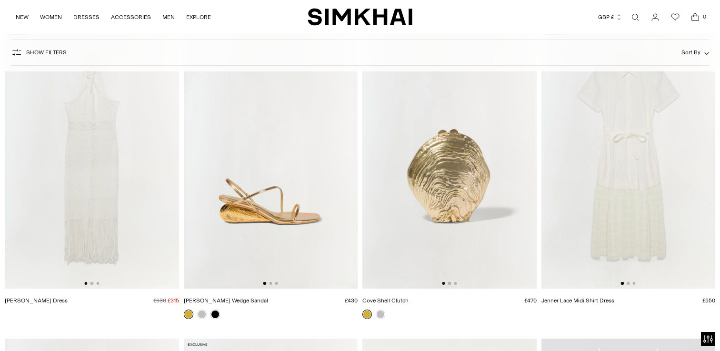
scroll to position [3842, 0]
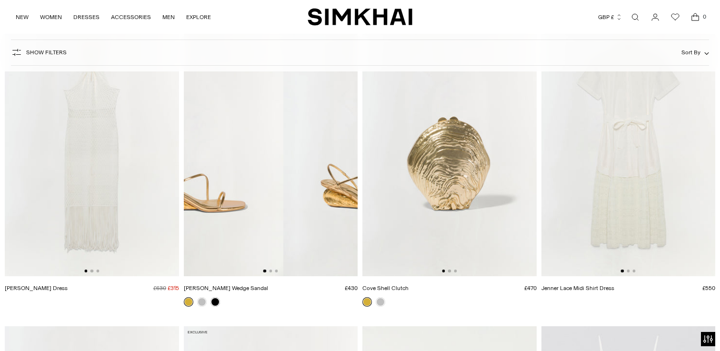
drag, startPoint x: 318, startPoint y: 202, endPoint x: 224, endPoint y: 202, distance: 93.8
click at [224, 202] on img at bounding box center [197, 145] width 174 height 261
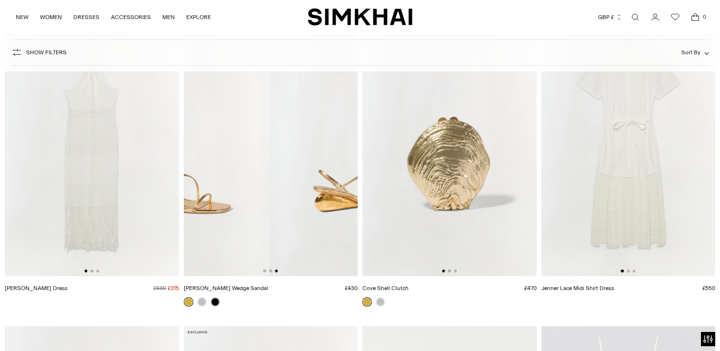
drag, startPoint x: 319, startPoint y: 220, endPoint x: 186, endPoint y: 217, distance: 132.5
click at [186, 217] on img at bounding box center [182, 145] width 174 height 261
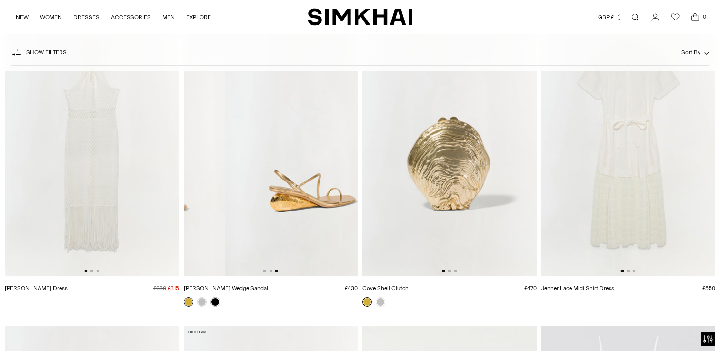
scroll to position [0, 348]
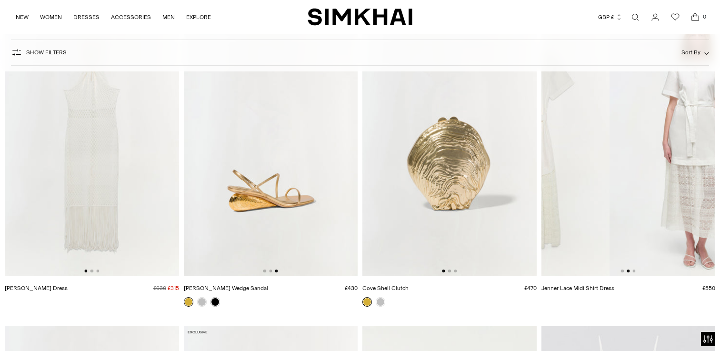
drag, startPoint x: 685, startPoint y: 145, endPoint x: 535, endPoint y: 148, distance: 149.6
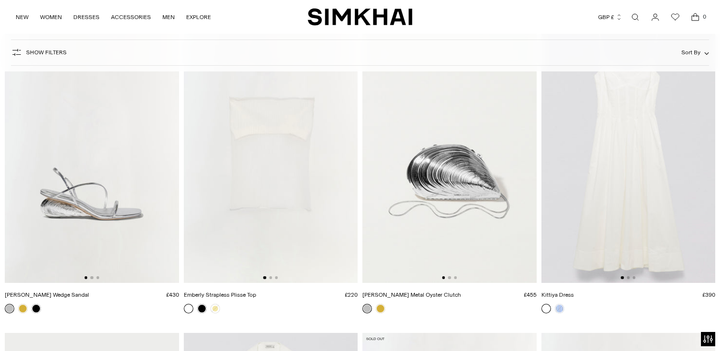
scroll to position [4098, 0]
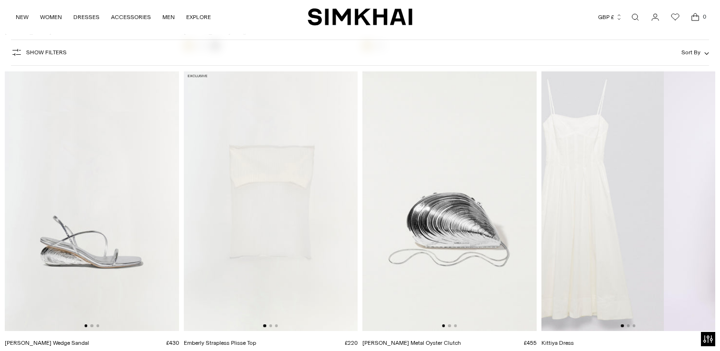
drag, startPoint x: 694, startPoint y: 187, endPoint x: 583, endPoint y: 185, distance: 111.9
click at [583, 185] on img at bounding box center [577, 200] width 174 height 261
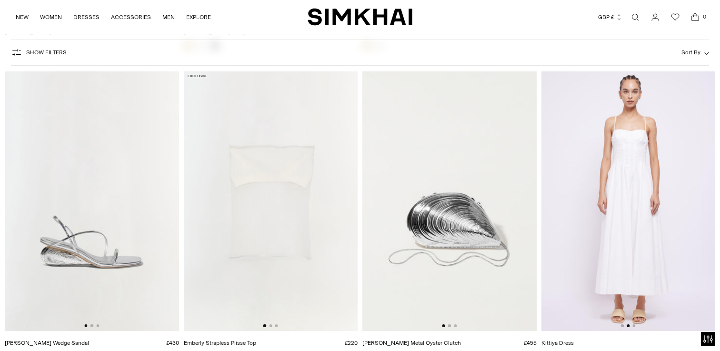
drag, startPoint x: 672, startPoint y: 219, endPoint x: 574, endPoint y: 221, distance: 97.7
click at [574, 221] on img at bounding box center [628, 200] width 174 height 261
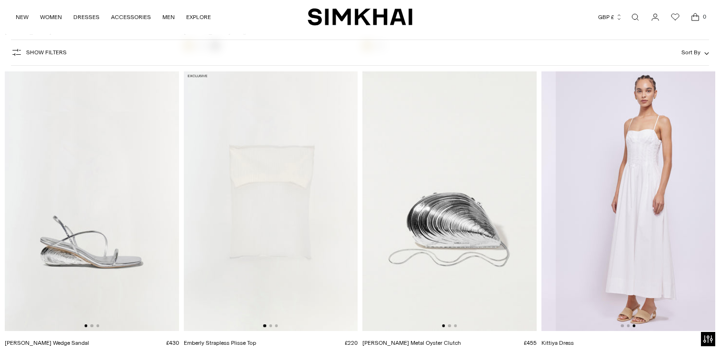
scroll to position [0, 348]
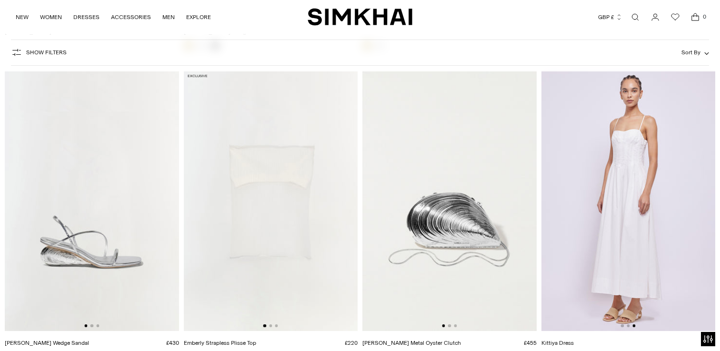
drag, startPoint x: 689, startPoint y: 218, endPoint x: 520, endPoint y: 212, distance: 168.7
click at [630, 206] on img at bounding box center [629, 200] width 174 height 261
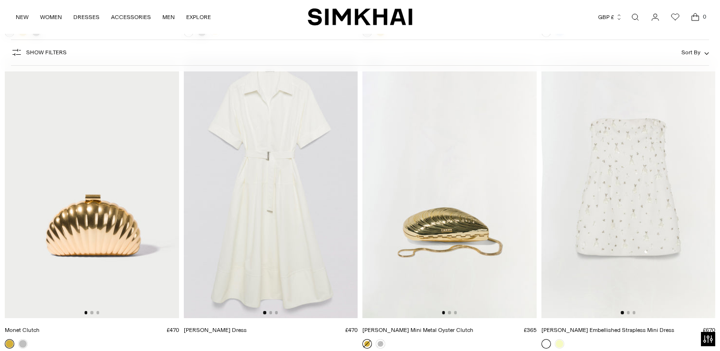
scroll to position [4425, 0]
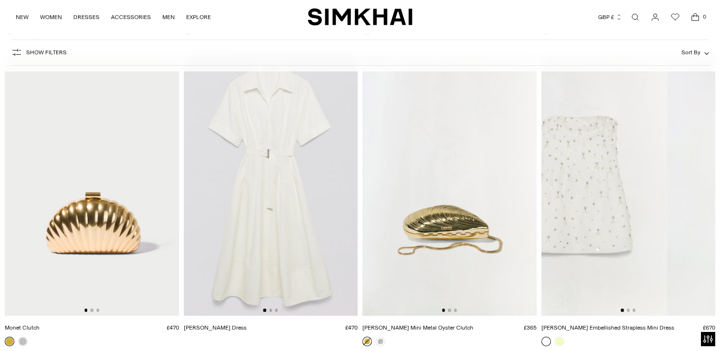
drag, startPoint x: 641, startPoint y: 224, endPoint x: 546, endPoint y: 221, distance: 94.8
click at [546, 221] on img at bounding box center [580, 184] width 174 height 261
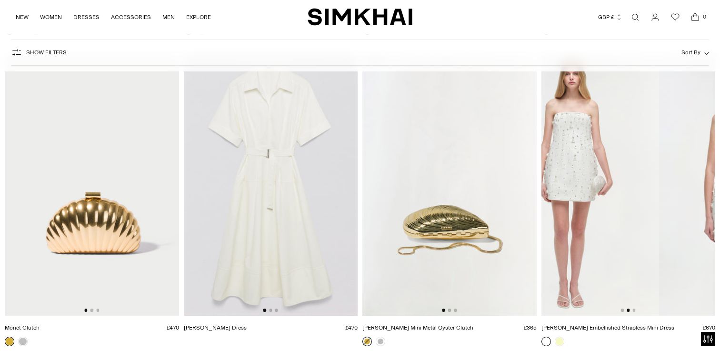
drag, startPoint x: 653, startPoint y: 218, endPoint x: 548, endPoint y: 216, distance: 104.3
click at [548, 216] on img at bounding box center [572, 184] width 174 height 261
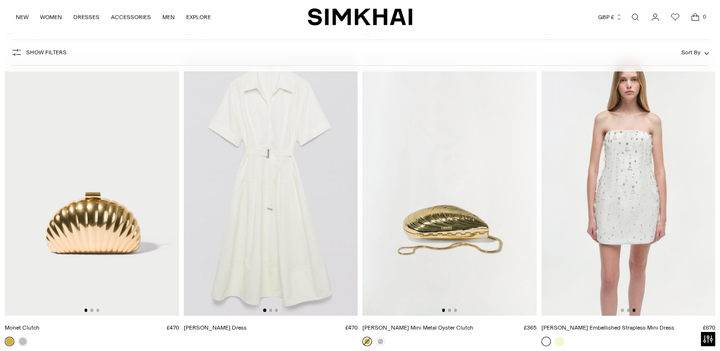
scroll to position [0, 348]
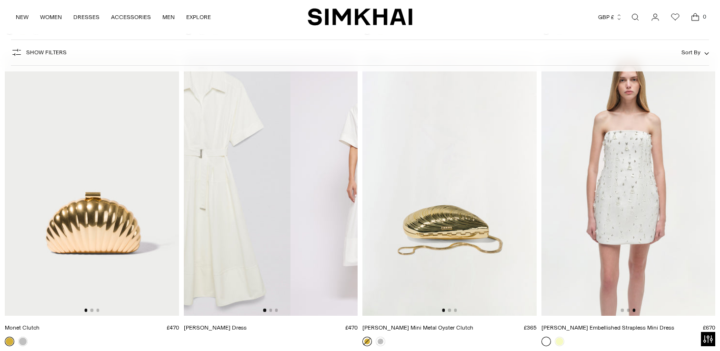
drag, startPoint x: 319, startPoint y: 165, endPoint x: 194, endPoint y: 166, distance: 125.3
click at [194, 166] on img at bounding box center [204, 184] width 174 height 261
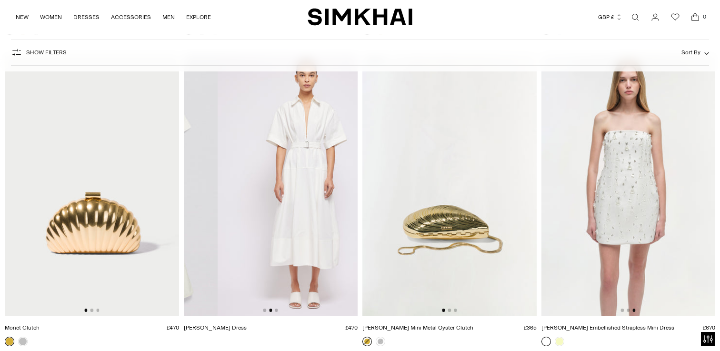
scroll to position [0, 174]
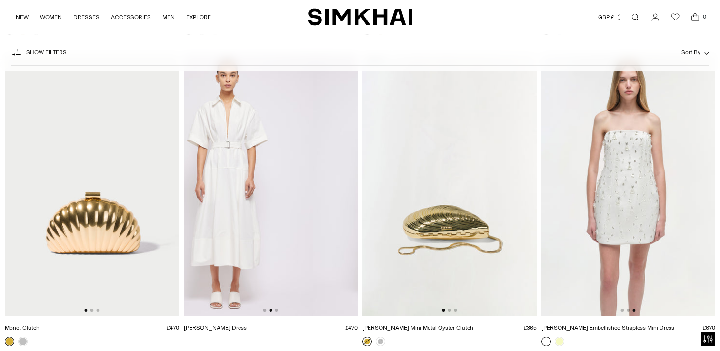
drag, startPoint x: 342, startPoint y: 234, endPoint x: 224, endPoint y: 233, distance: 117.6
click at [224, 233] on img at bounding box center [226, 184] width 174 height 261
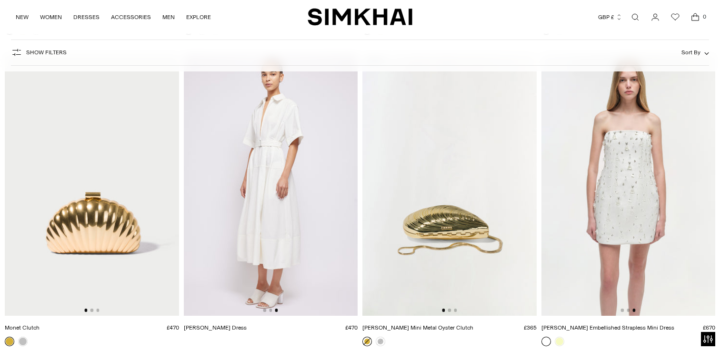
scroll to position [0, 348]
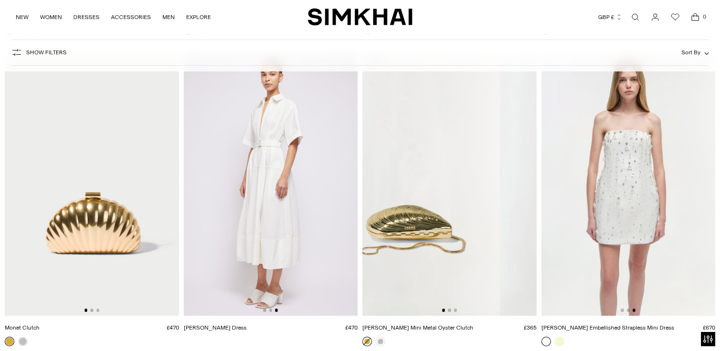
drag, startPoint x: 467, startPoint y: 211, endPoint x: 351, endPoint y: 209, distance: 116.3
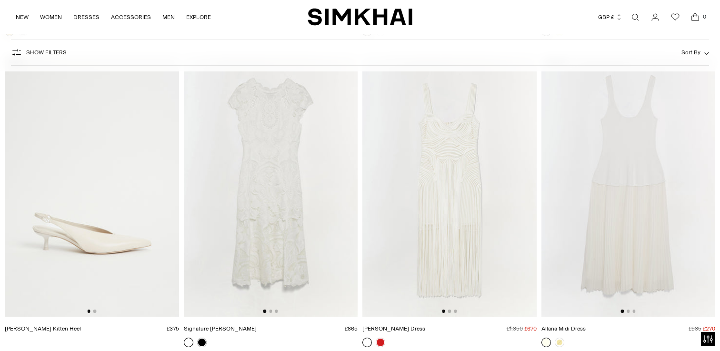
scroll to position [4751, 0]
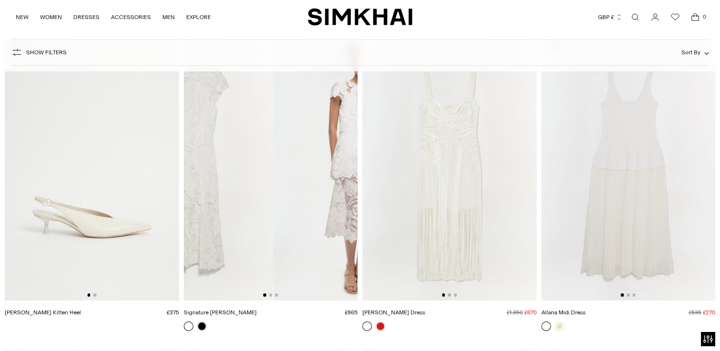
drag, startPoint x: 330, startPoint y: 201, endPoint x: 234, endPoint y: 202, distance: 95.3
click at [236, 202] on img at bounding box center [187, 170] width 174 height 261
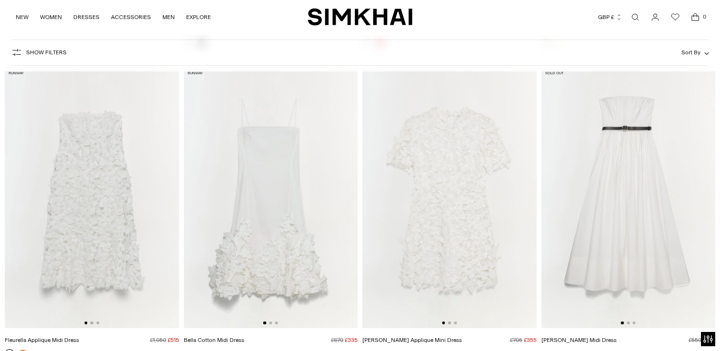
scroll to position [5042, 0]
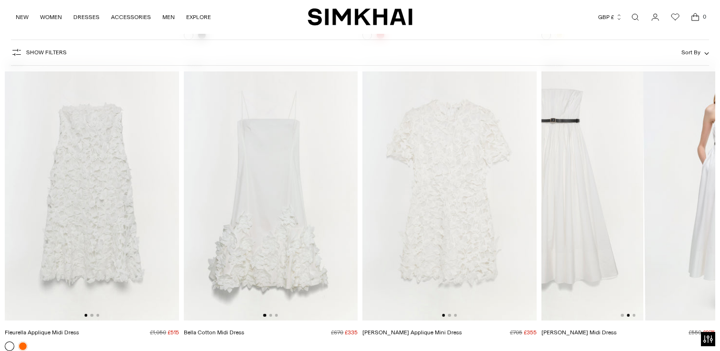
drag, startPoint x: 692, startPoint y: 185, endPoint x: 535, endPoint y: 177, distance: 156.5
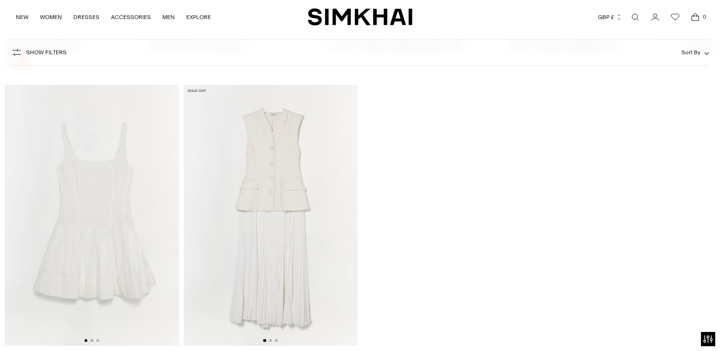
scroll to position [5327, 0]
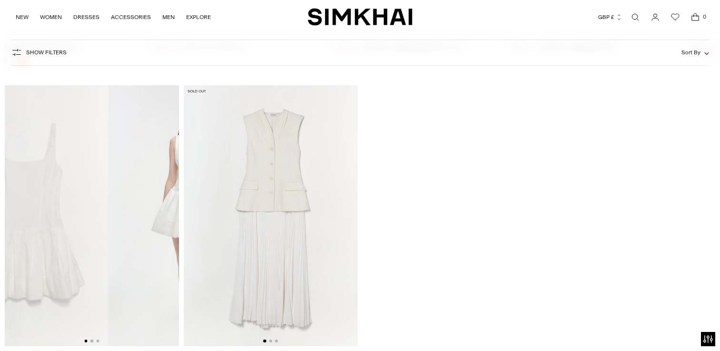
drag, startPoint x: 156, startPoint y: 239, endPoint x: 85, endPoint y: 243, distance: 71.1
click at [85, 243] on img at bounding box center [21, 215] width 174 height 261
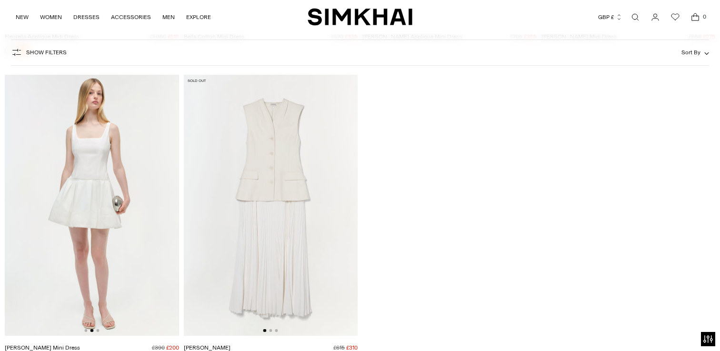
scroll to position [5319, 0]
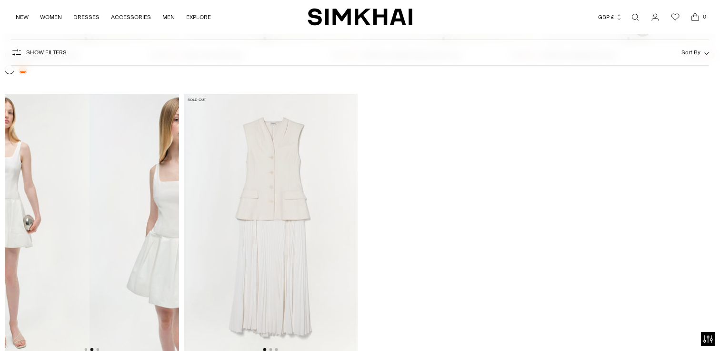
drag, startPoint x: 151, startPoint y: 231, endPoint x: 42, endPoint y: 225, distance: 109.7
click at [42, 225] on img at bounding box center [3, 224] width 174 height 261
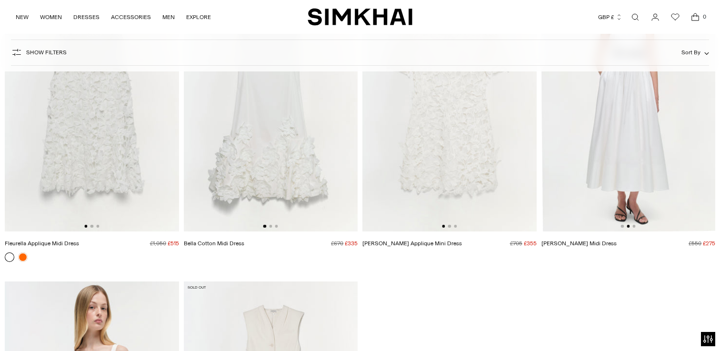
scroll to position [5042, 0]
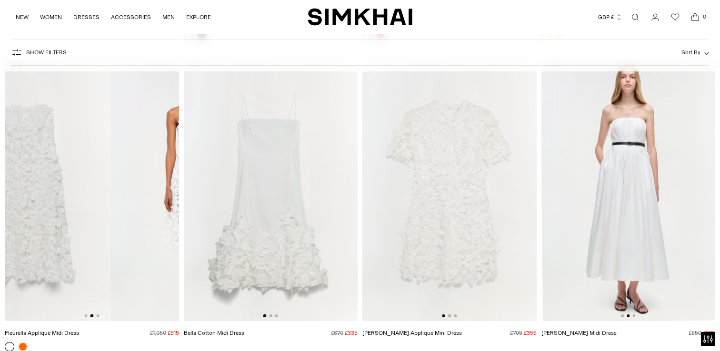
drag, startPoint x: 142, startPoint y: 191, endPoint x: 1, endPoint y: 181, distance: 141.8
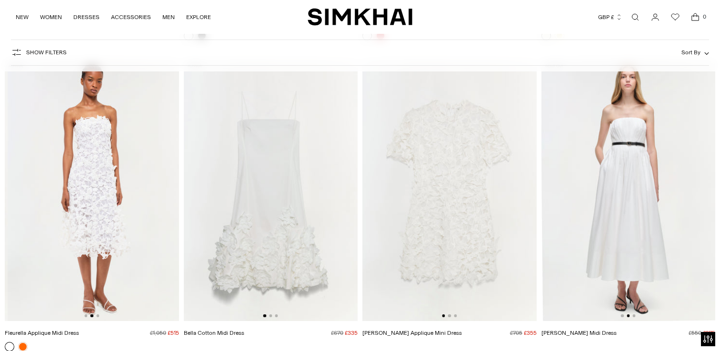
scroll to position [0, 174]
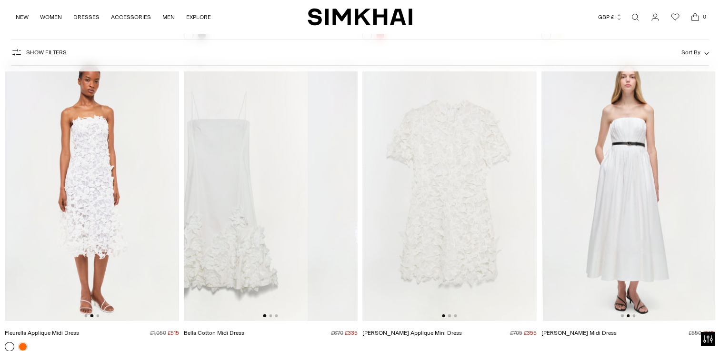
drag, startPoint x: 293, startPoint y: 185, endPoint x: 151, endPoint y: 183, distance: 142.0
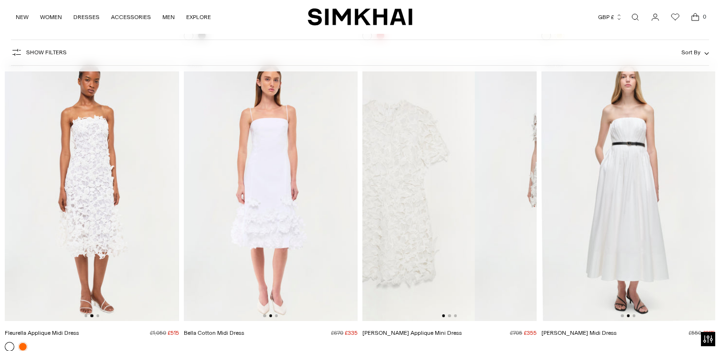
drag, startPoint x: 478, startPoint y: 152, endPoint x: 321, endPoint y: 154, distance: 156.2
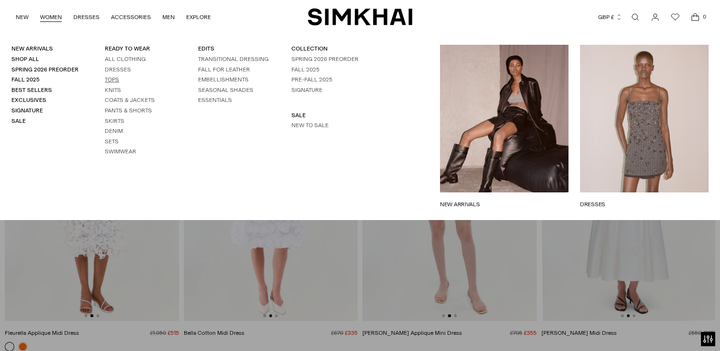
click at [112, 78] on link "Tops" at bounding box center [112, 79] width 14 height 7
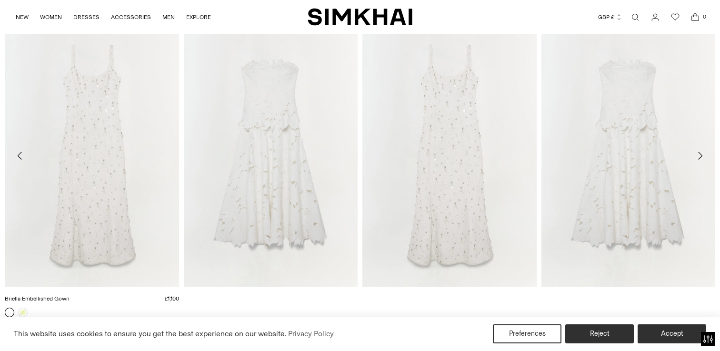
scroll to position [1152, 0]
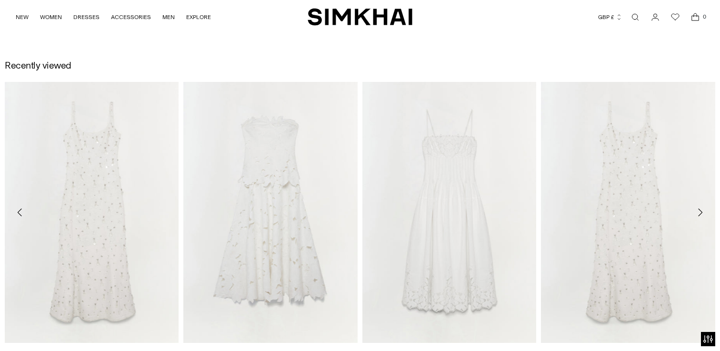
scroll to position [1450, 0]
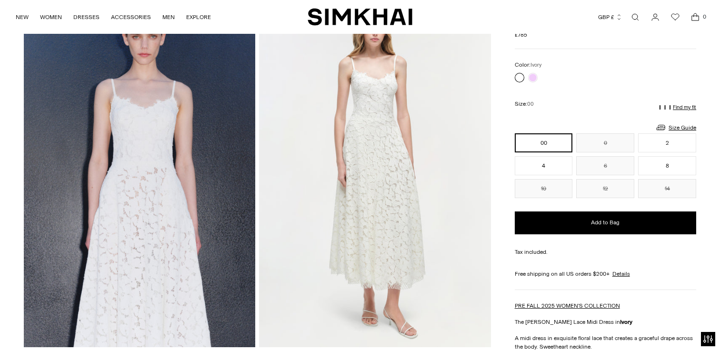
scroll to position [71, 0]
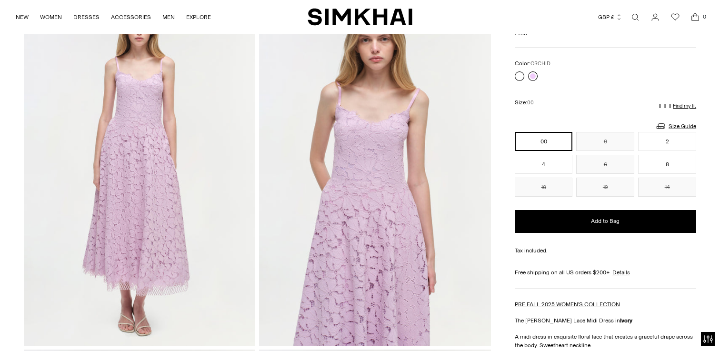
click at [531, 71] on link at bounding box center [533, 76] width 10 height 10
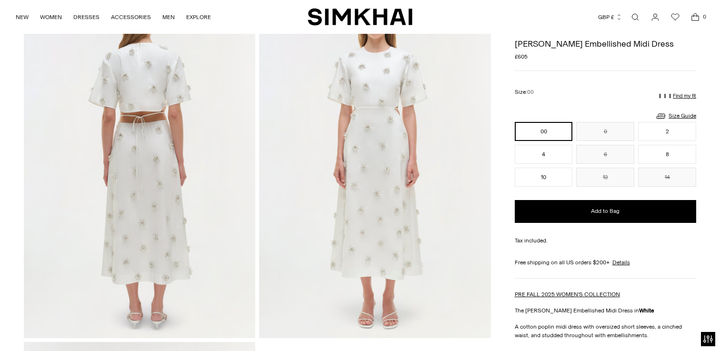
scroll to position [759, 0]
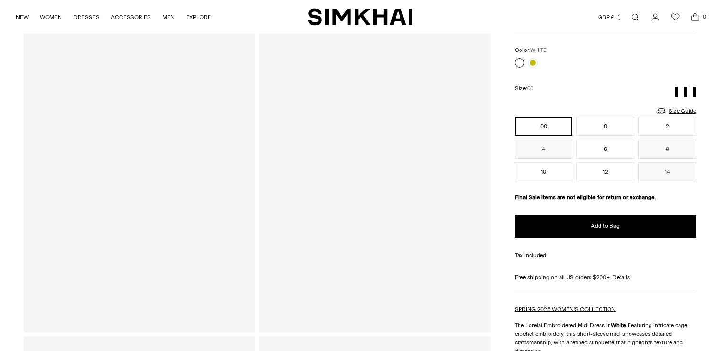
scroll to position [89, 0]
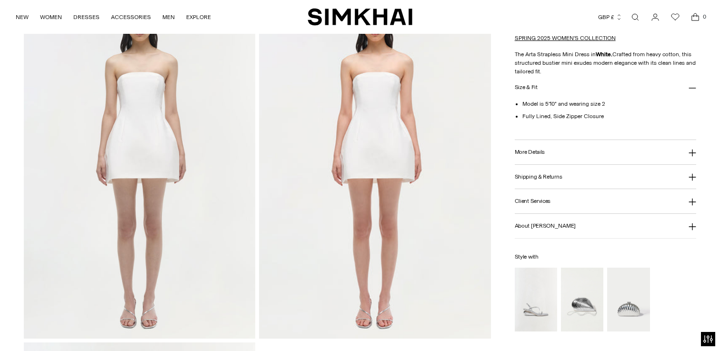
scroll to position [795, 0]
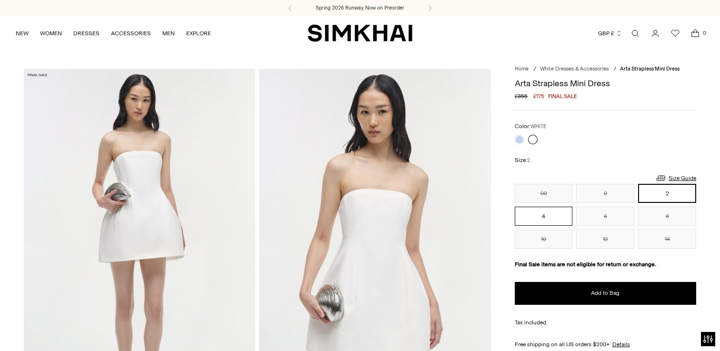
click at [546, 213] on button "4" at bounding box center [544, 216] width 58 height 19
click at [518, 82] on h1 "Arta Strapless Mini Dress" at bounding box center [605, 83] width 181 height 9
copy h1 "Arta"
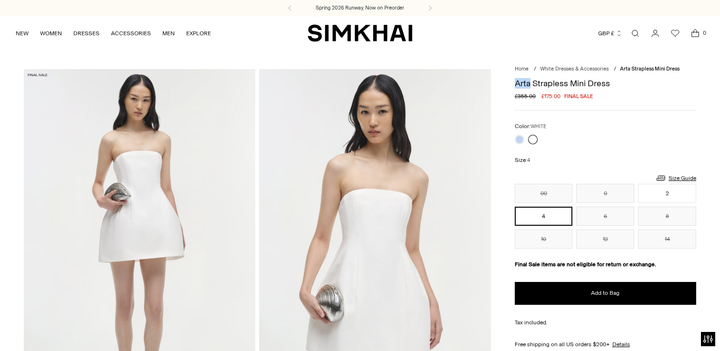
scroll to position [52, 0]
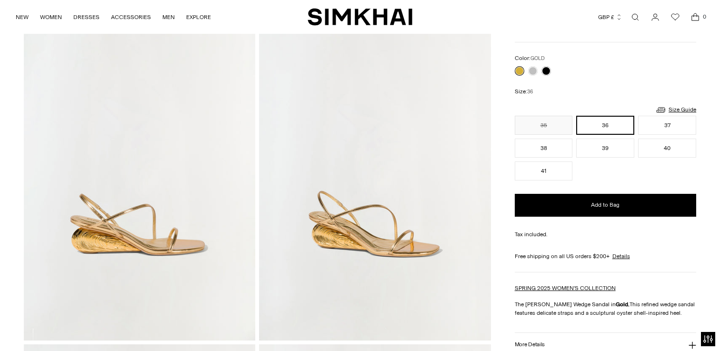
scroll to position [80, 0]
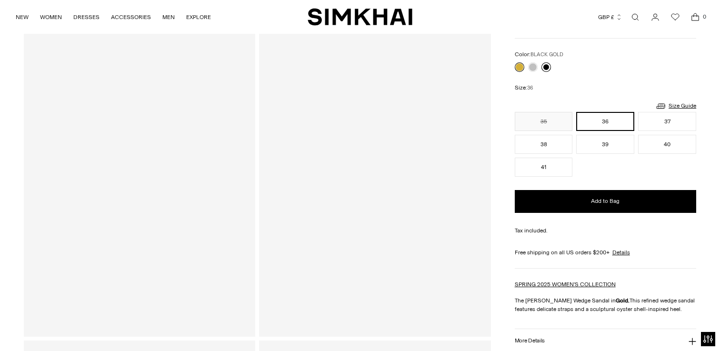
click at [545, 62] on link at bounding box center [547, 67] width 10 height 10
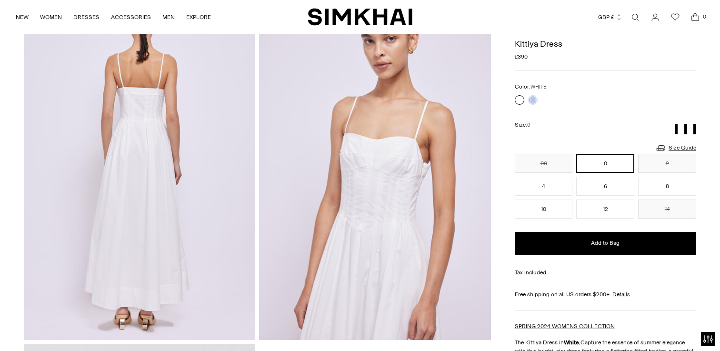
scroll to position [427, 0]
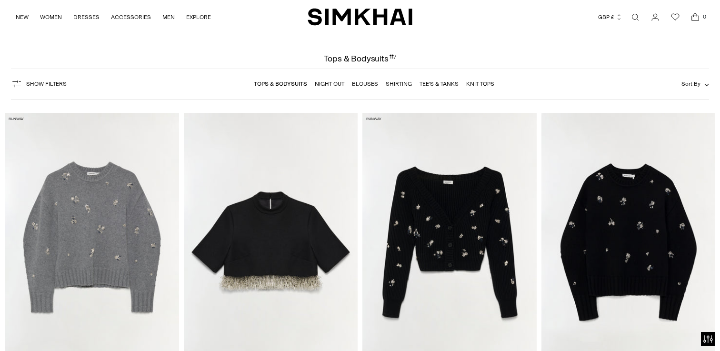
scroll to position [27, 0]
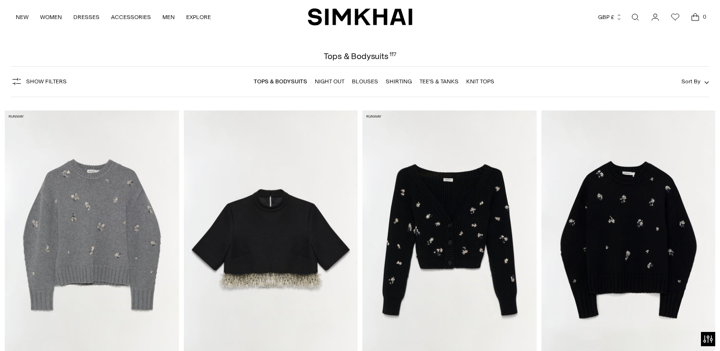
click at [37, 82] on span "Show Filters" at bounding box center [46, 81] width 40 height 7
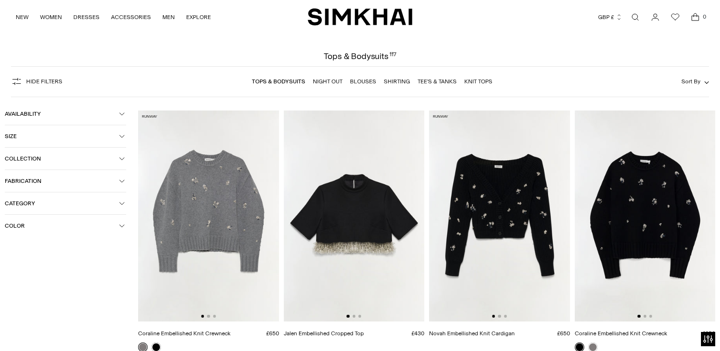
click at [42, 231] on button "Color" at bounding box center [65, 226] width 121 height 22
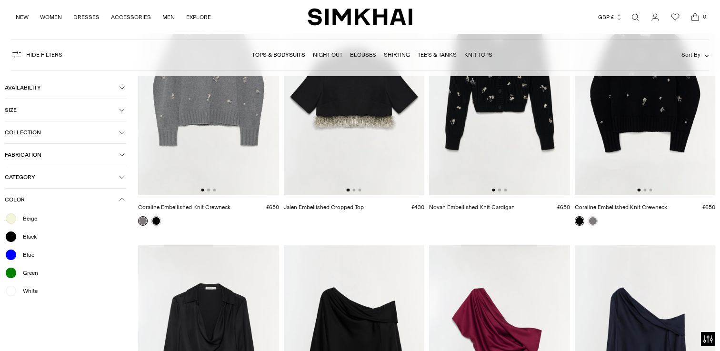
click at [27, 293] on span "White" at bounding box center [27, 291] width 20 height 9
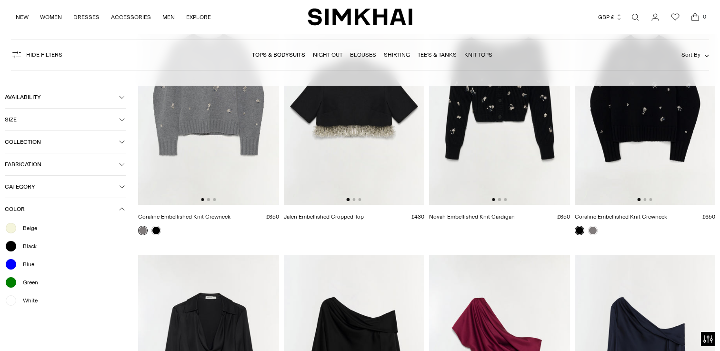
scroll to position [163, 0]
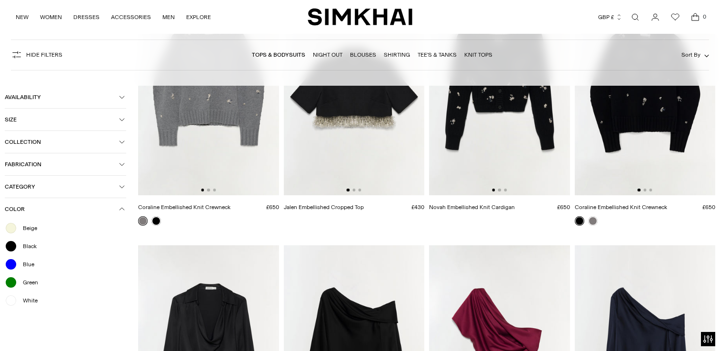
click at [25, 227] on span "Beige" at bounding box center [27, 228] width 20 height 9
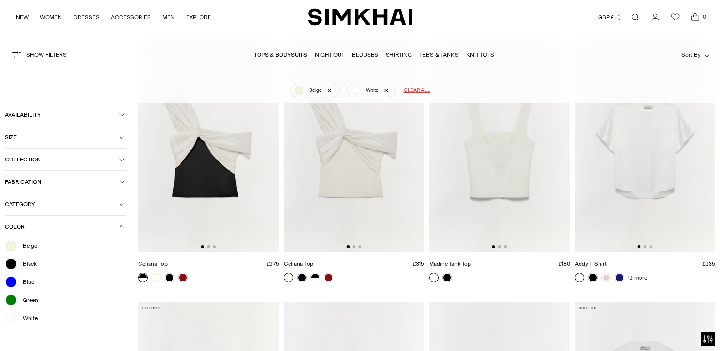
scroll to position [70, 0]
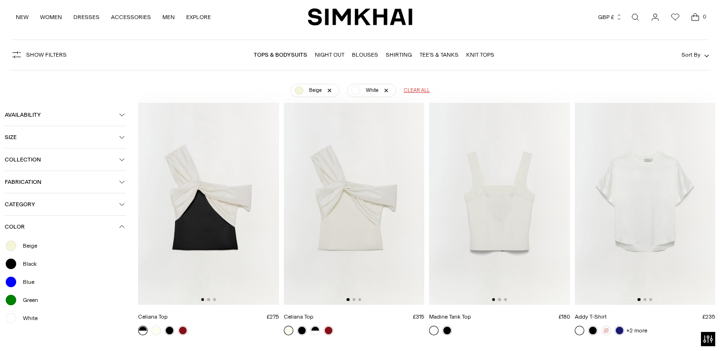
drag, startPoint x: 551, startPoint y: 221, endPoint x: 403, endPoint y: 215, distance: 147.8
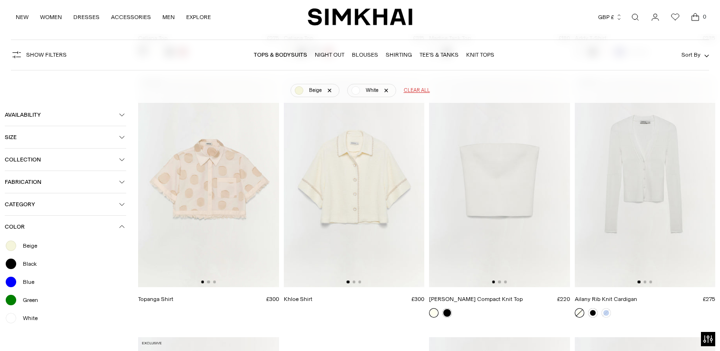
scroll to position [347, 0]
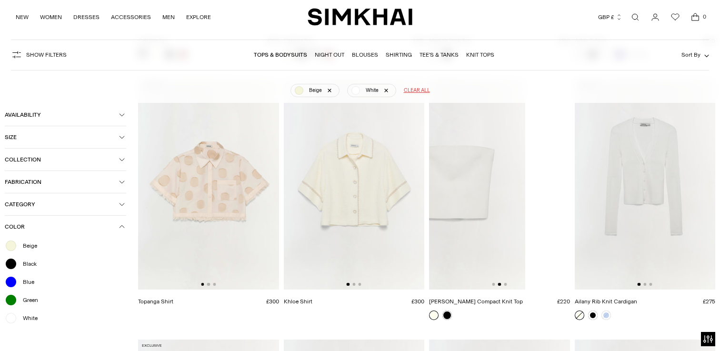
drag, startPoint x: 544, startPoint y: 221, endPoint x: 443, endPoint y: 216, distance: 100.6
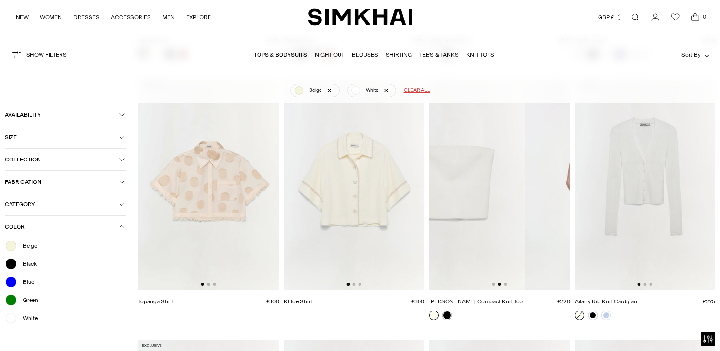
click at [443, 216] on img at bounding box center [454, 184] width 141 height 211
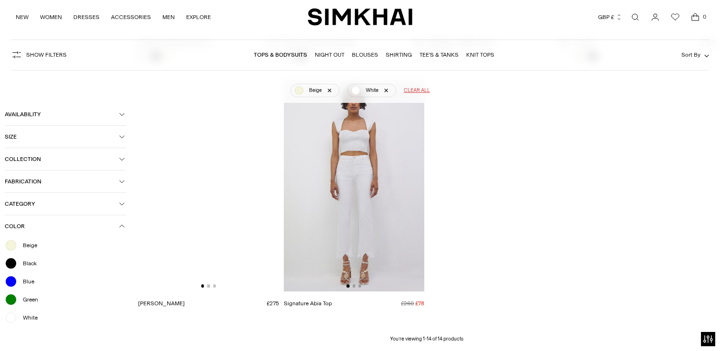
scroll to position [864, 0]
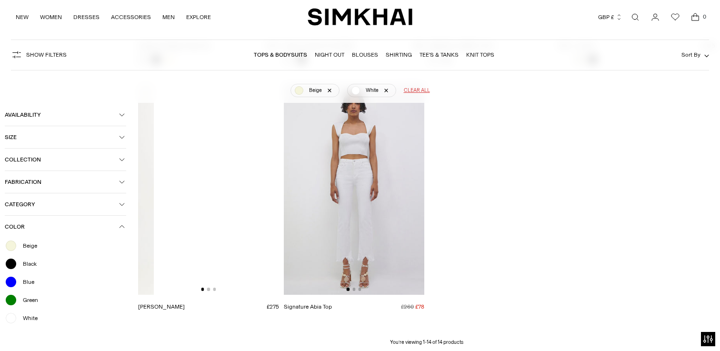
drag, startPoint x: 267, startPoint y: 197, endPoint x: 131, endPoint y: 189, distance: 136.5
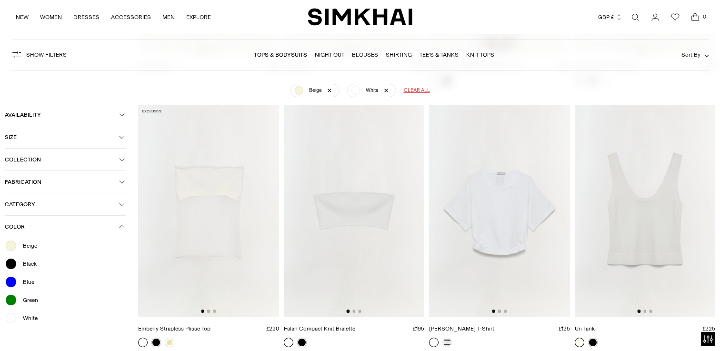
scroll to position [558, 0]
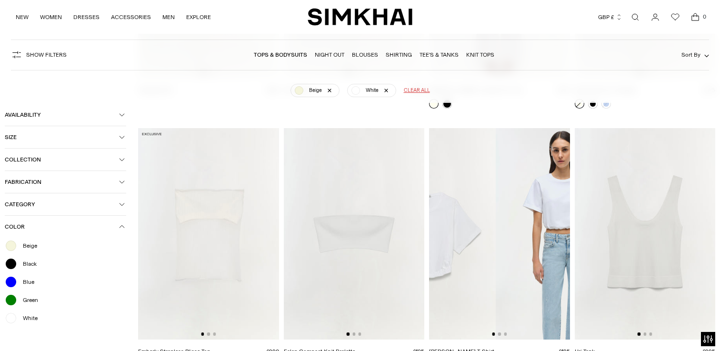
drag, startPoint x: 522, startPoint y: 223, endPoint x: 447, endPoint y: 223, distance: 74.8
click at [452, 223] on img at bounding box center [425, 233] width 141 height 211
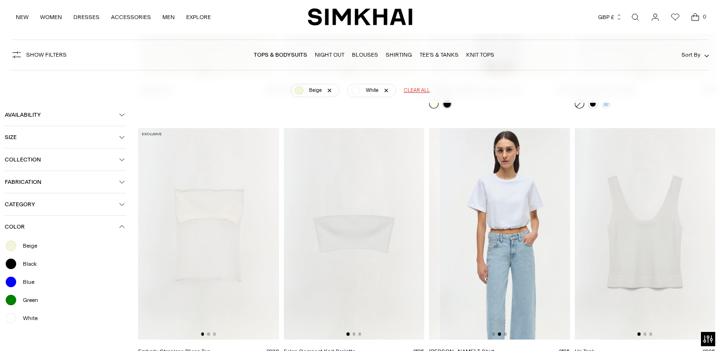
scroll to position [0, 141]
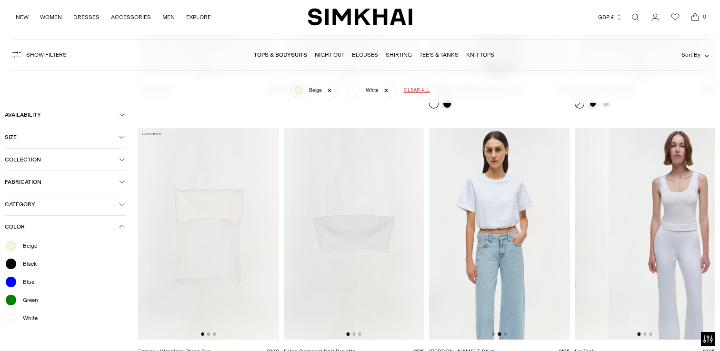
drag, startPoint x: 697, startPoint y: 242, endPoint x: 531, endPoint y: 238, distance: 166.8
click at [531, 238] on div "Celiana Top £275 Unit price / per /" at bounding box center [426, 109] width 577 height 1023
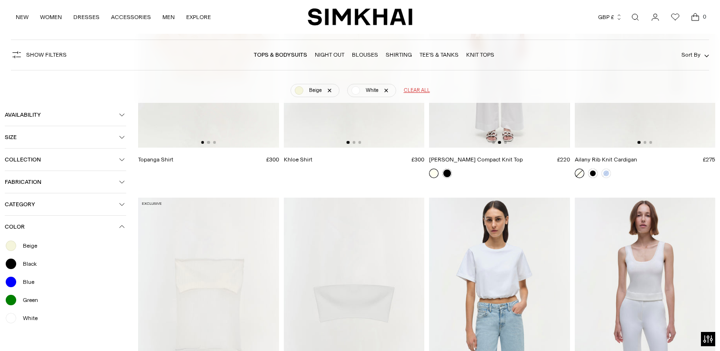
scroll to position [484, 0]
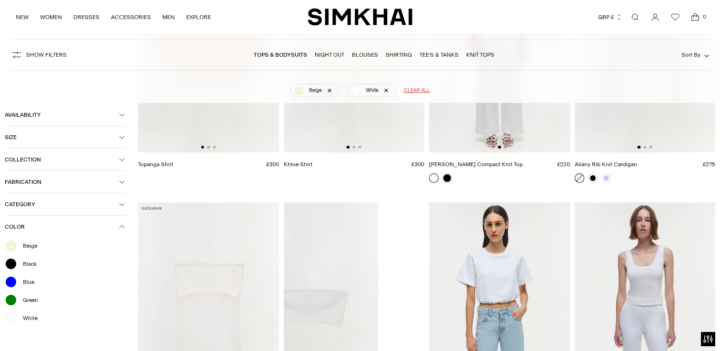
drag, startPoint x: 383, startPoint y: 257, endPoint x: 298, endPoint y: 256, distance: 85.7
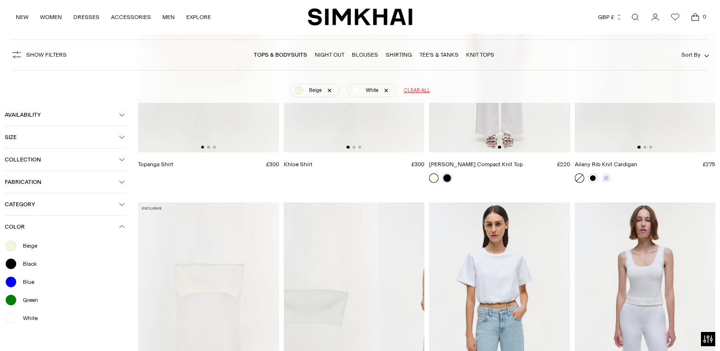
click at [298, 256] on img at bounding box center [308, 307] width 141 height 211
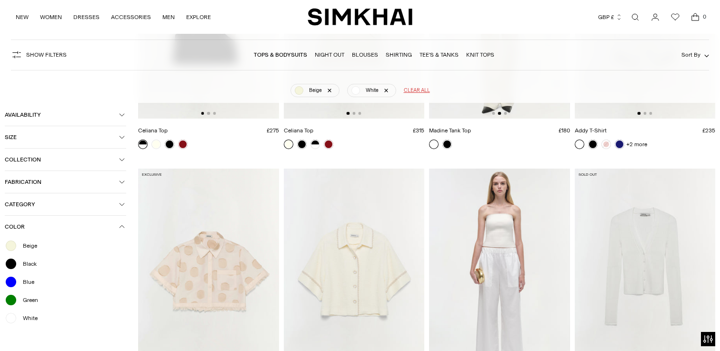
scroll to position [255, 0]
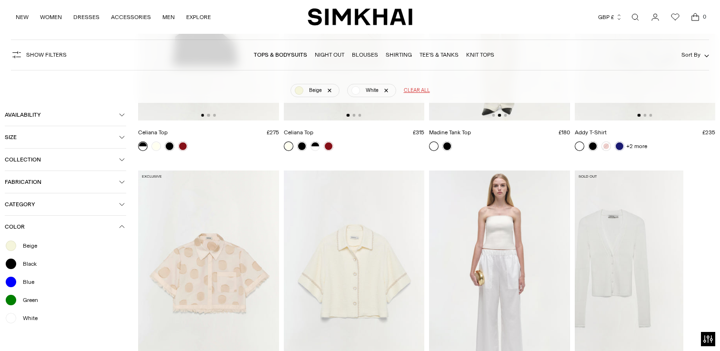
drag, startPoint x: 678, startPoint y: 265, endPoint x: 563, endPoint y: 252, distance: 115.9
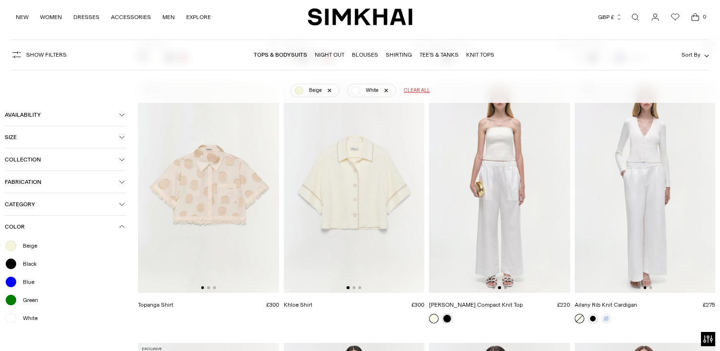
scroll to position [345, 0]
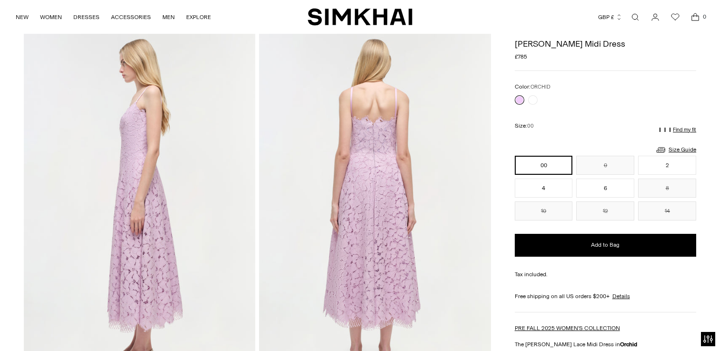
scroll to position [298, 0]
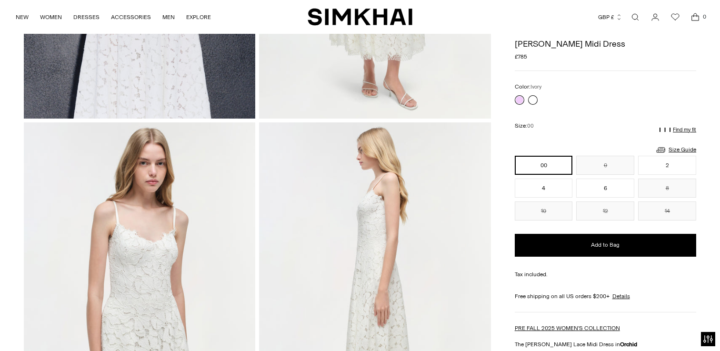
click at [535, 97] on link at bounding box center [533, 100] width 10 height 10
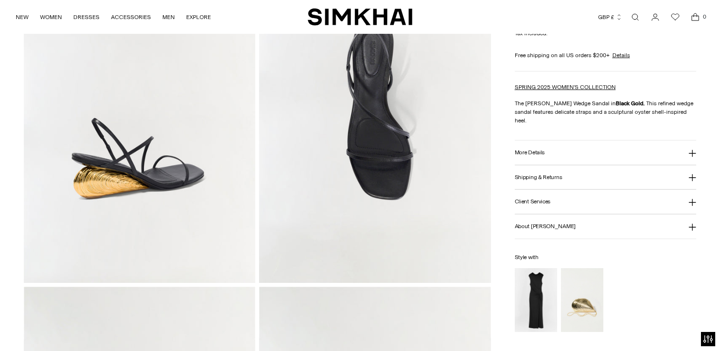
scroll to position [487, 0]
